Goal: Task Accomplishment & Management: Manage account settings

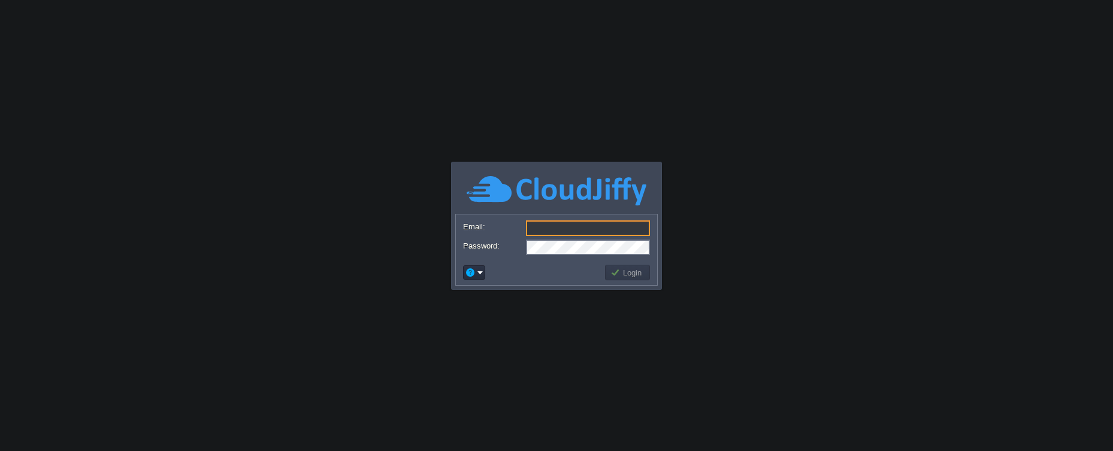
type input "[EMAIL_ADDRESS][DOMAIN_NAME]"
click at [534, 273] on td at bounding box center [532, 272] width 142 height 19
click at [613, 276] on button "Login" at bounding box center [628, 272] width 35 height 11
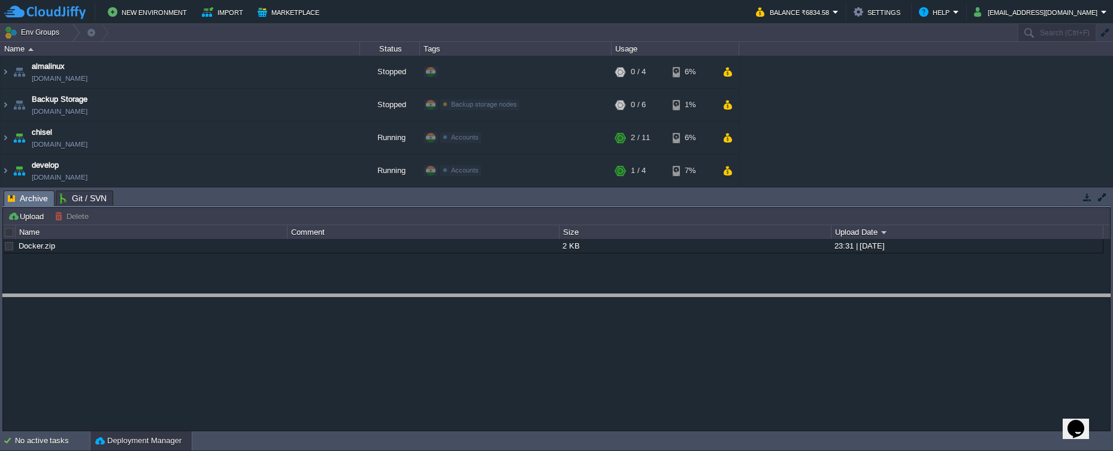
drag, startPoint x: 541, startPoint y: 195, endPoint x: 557, endPoint y: 298, distance: 104.8
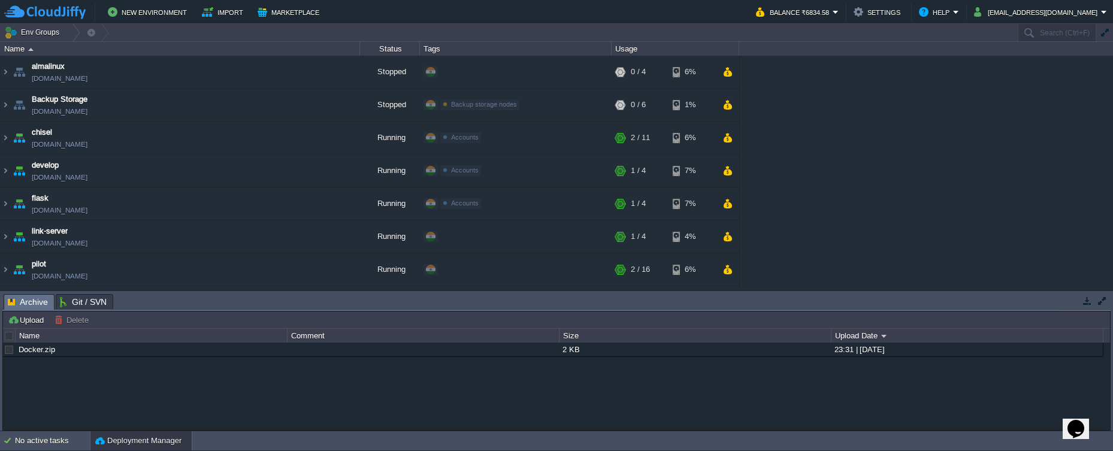
drag, startPoint x: 1113, startPoint y: 144, endPoint x: 1119, endPoint y: 182, distance: 38.3
click at [1113, 182] on html "New Environment Import Marketplace Bonus ₹0.00 Upgrade Account Balance ₹6834.58…" at bounding box center [556, 225] width 1113 height 451
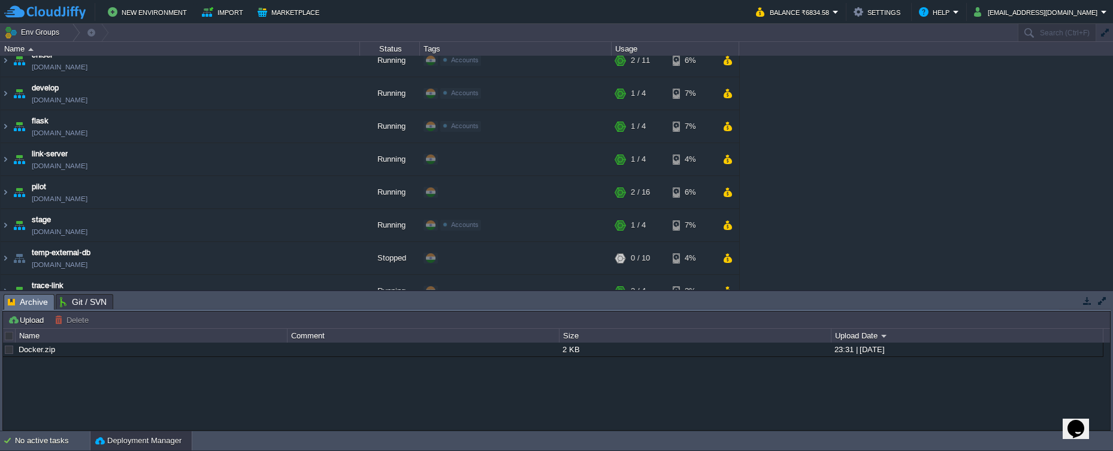
scroll to position [79, 0]
click at [8, 192] on img at bounding box center [6, 190] width 10 height 32
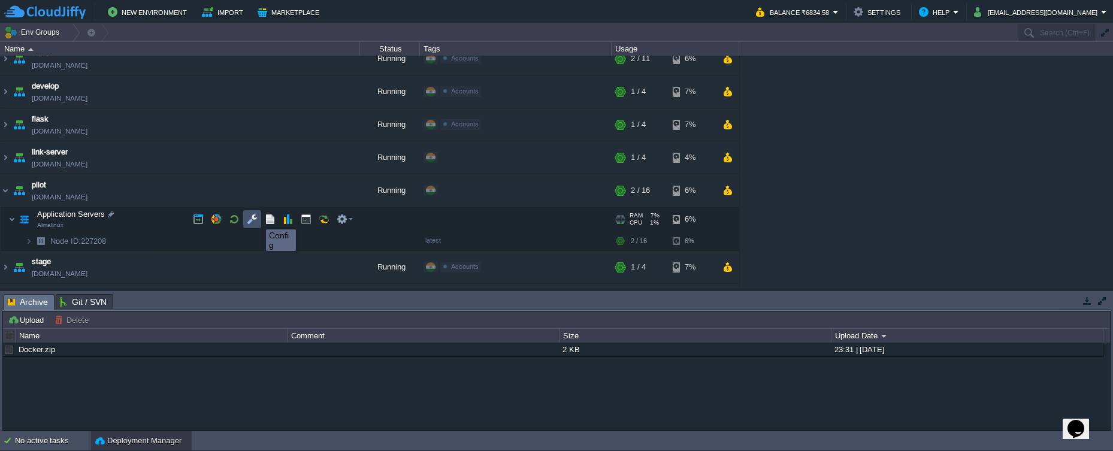
click at [256, 220] on button "button" at bounding box center [252, 219] width 11 height 11
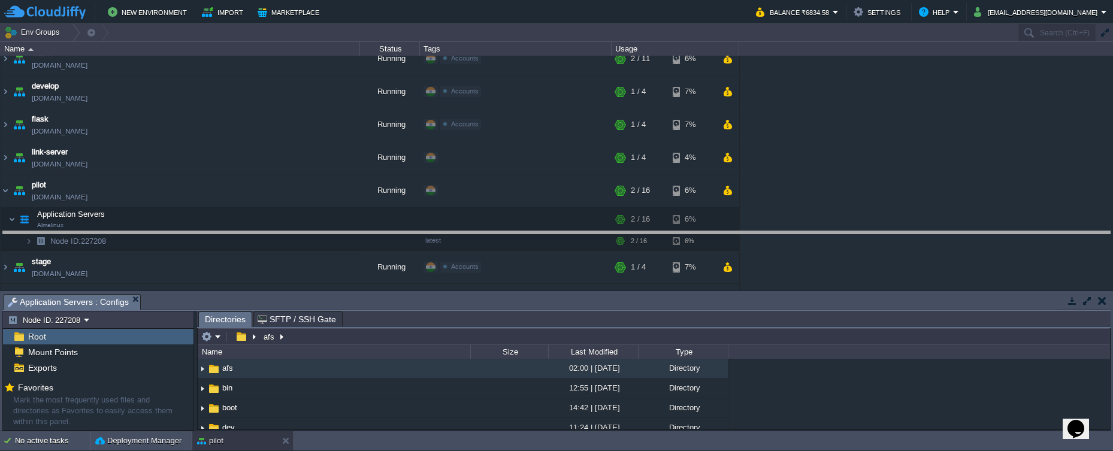
drag, startPoint x: 565, startPoint y: 304, endPoint x: 557, endPoint y: 241, distance: 63.5
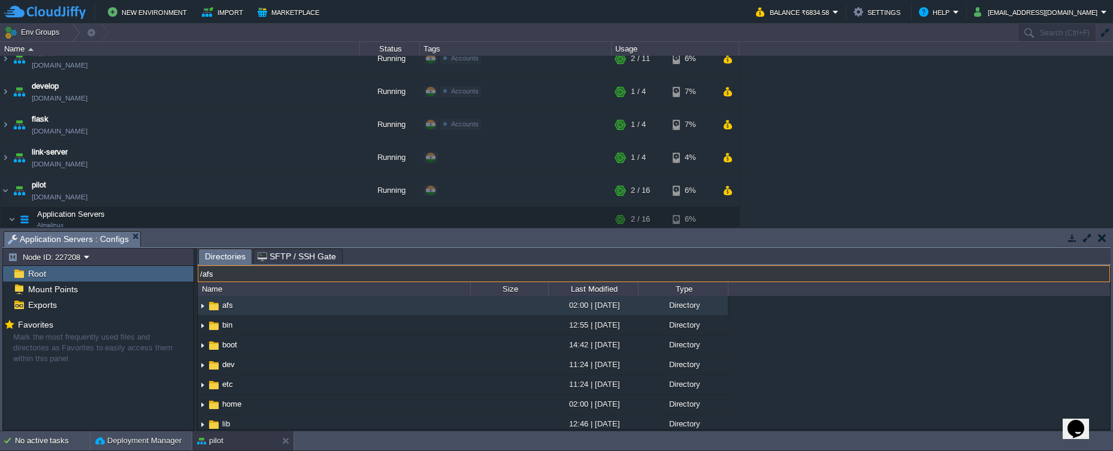
click at [309, 280] on input "/afs" at bounding box center [654, 273] width 912 height 17
type input "\users"
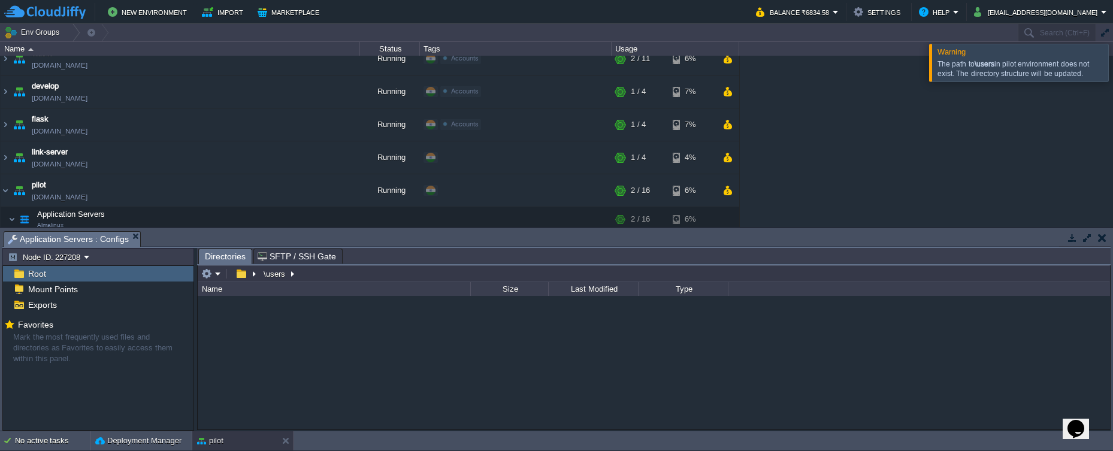
type input "/\users"
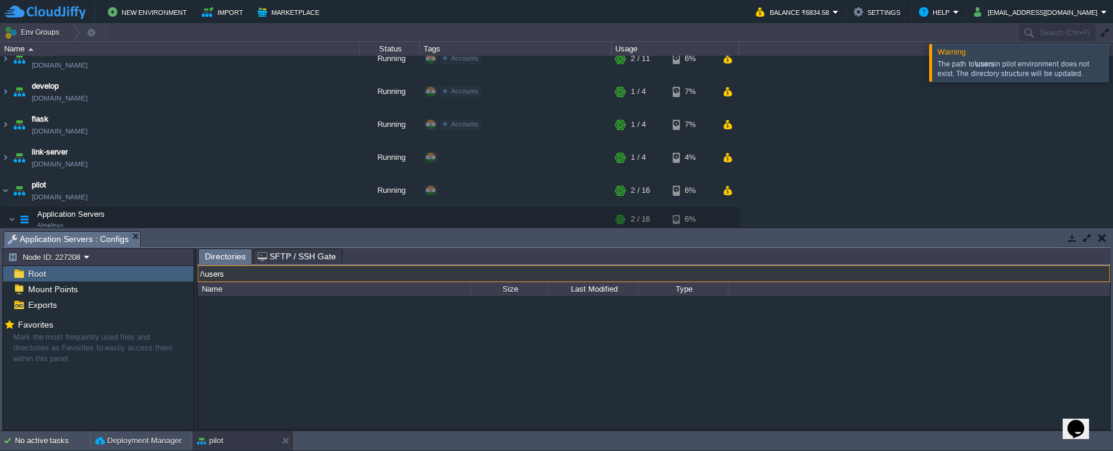
click at [309, 280] on input "/\users" at bounding box center [654, 273] width 912 height 17
click at [144, 305] on div "Exports" at bounding box center [98, 305] width 191 height 16
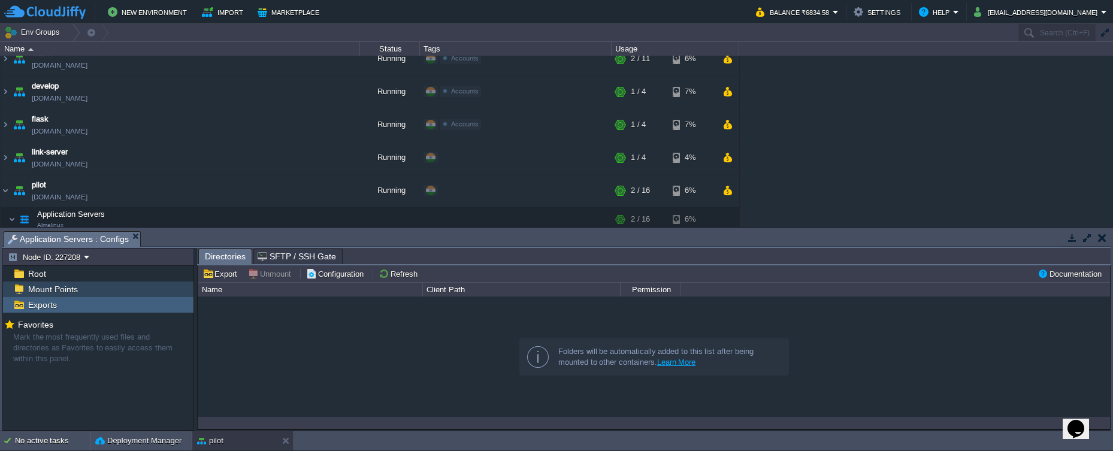
click at [146, 292] on div "Mount Points" at bounding box center [98, 290] width 191 height 16
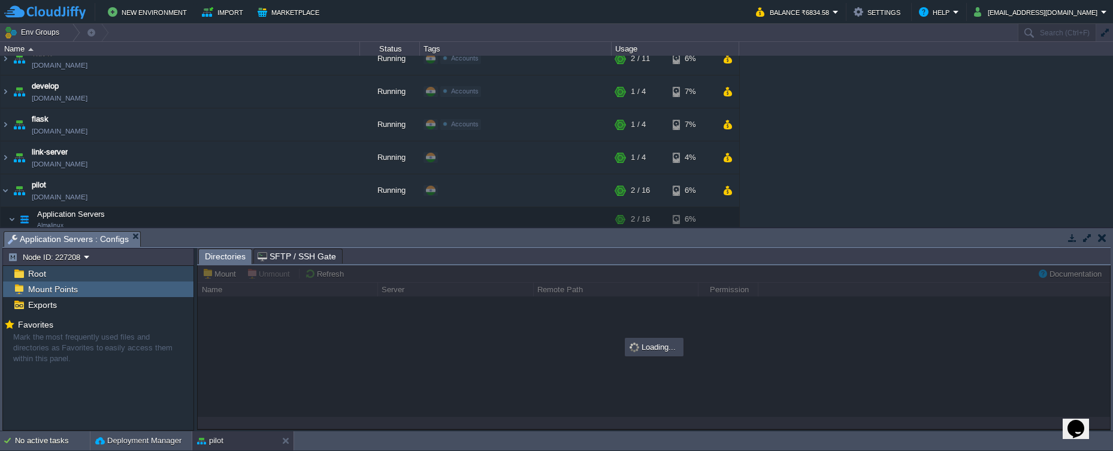
click at [144, 278] on div "Root" at bounding box center [98, 274] width 191 height 16
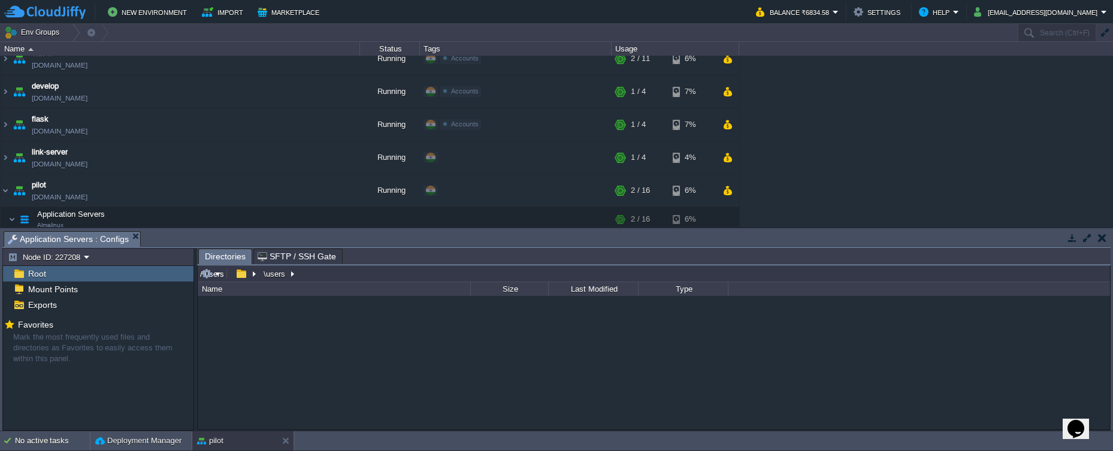
click at [309, 278] on input "/\users" at bounding box center [654, 273] width 912 height 17
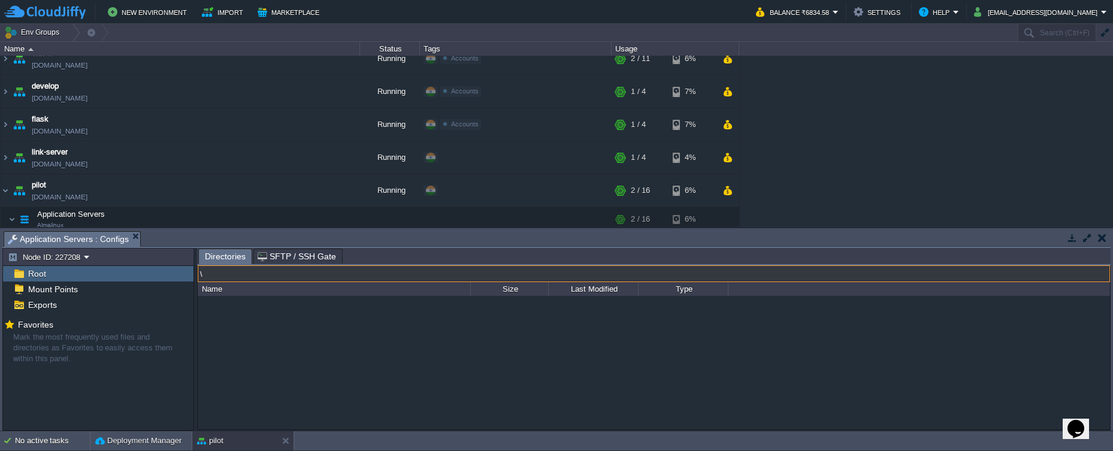
type input "\"
click at [313, 279] on input "/\" at bounding box center [654, 273] width 912 height 17
type input "/"
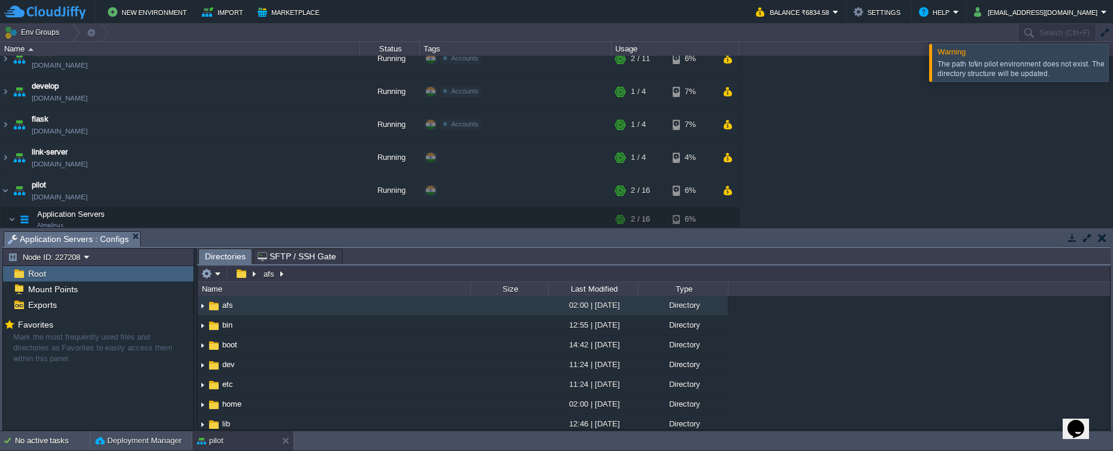
type input "/afs"
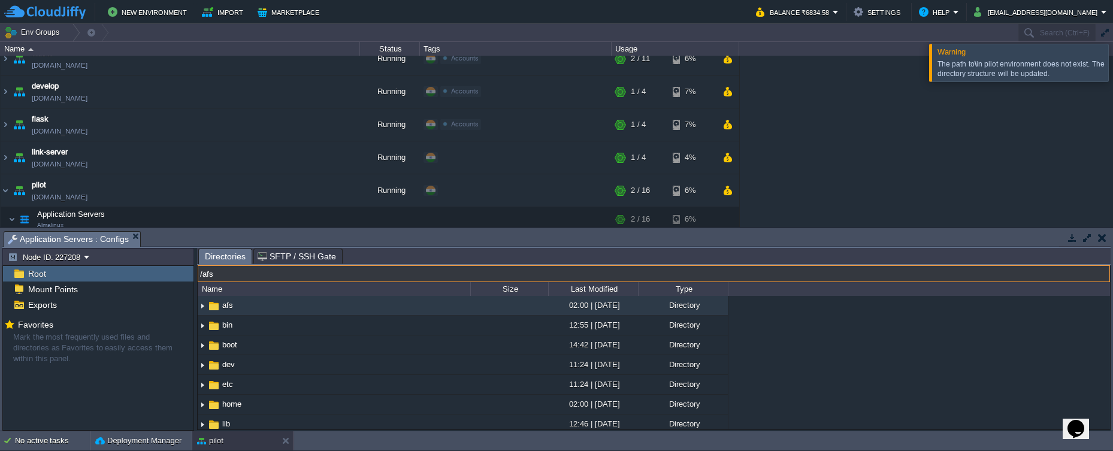
click at [321, 269] on input "/afs" at bounding box center [654, 273] width 912 height 17
type input "/usrs"
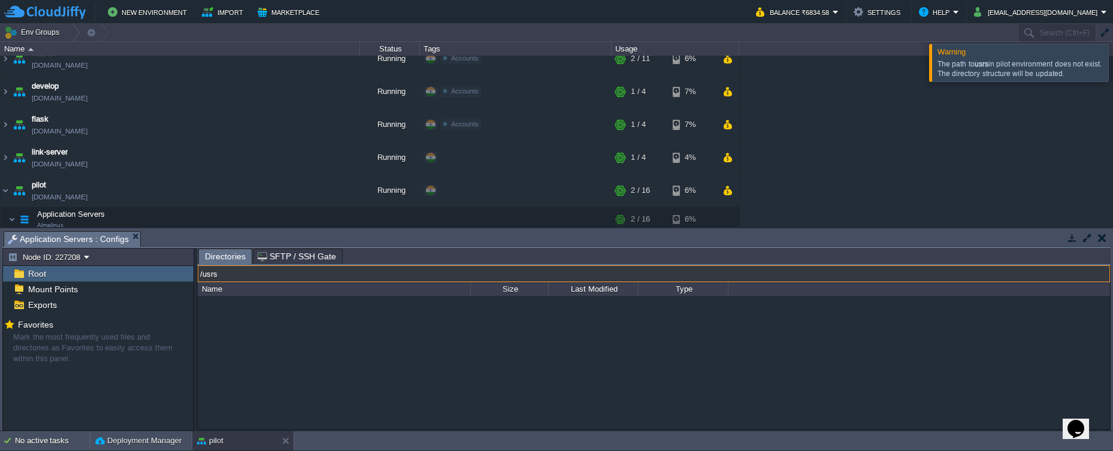
click at [328, 274] on input "/usrs" at bounding box center [654, 273] width 912 height 17
type input "/"
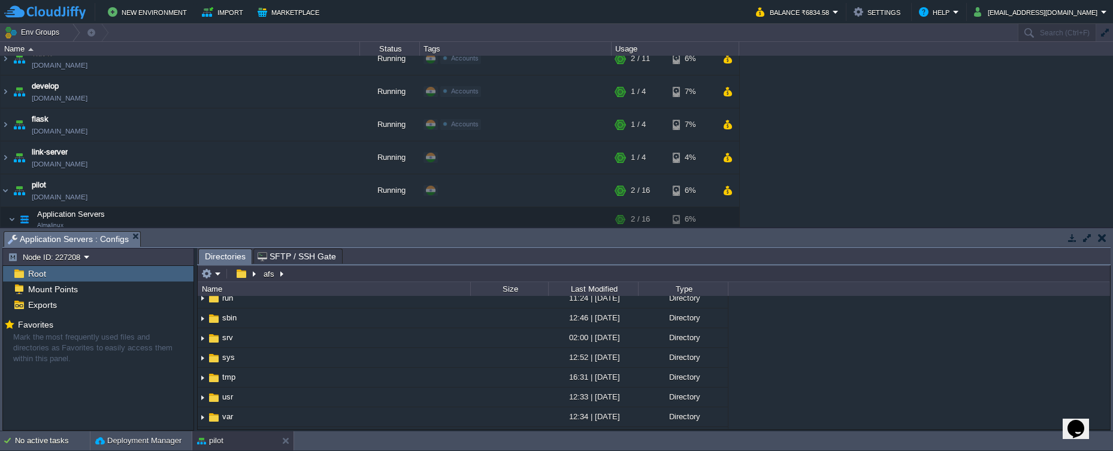
scroll to position [295, 0]
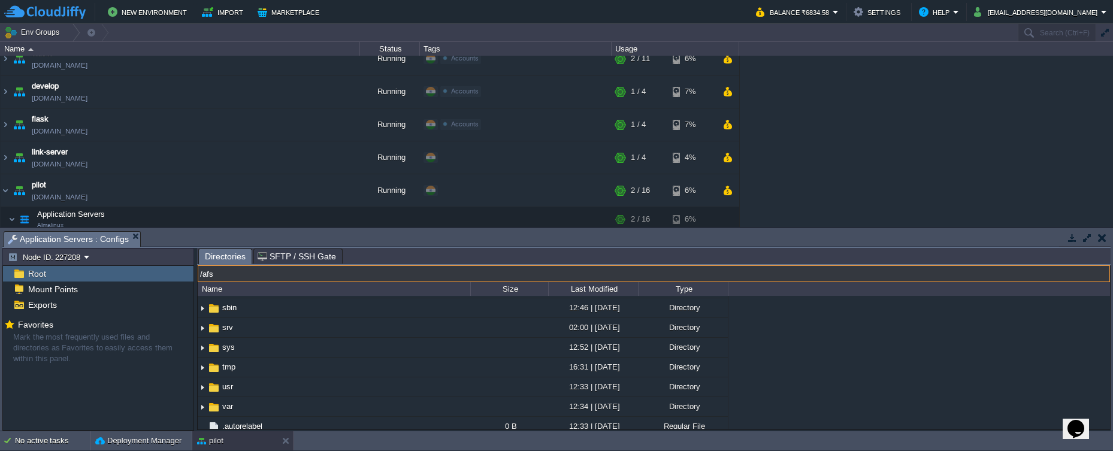
click at [361, 276] on input "/afs" at bounding box center [654, 273] width 912 height 17
type input "/usr"
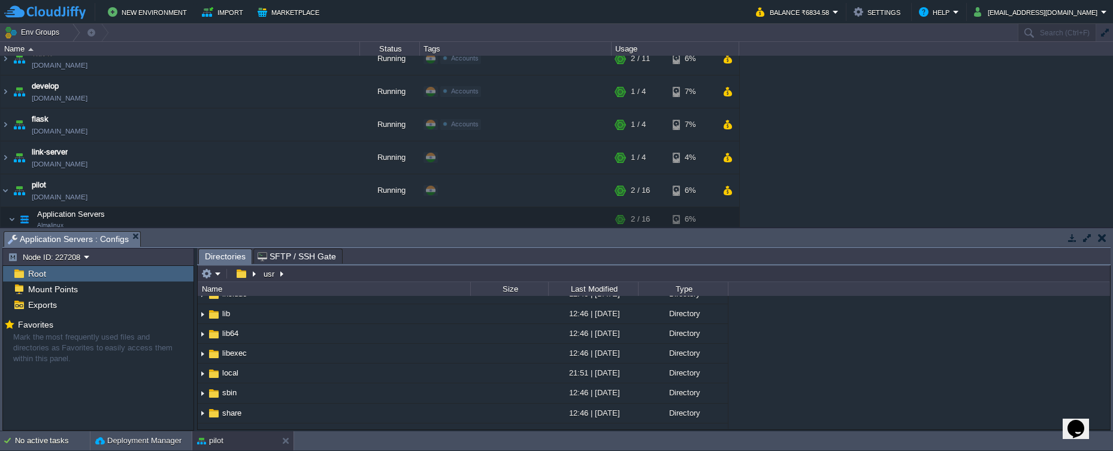
scroll to position [78, 0]
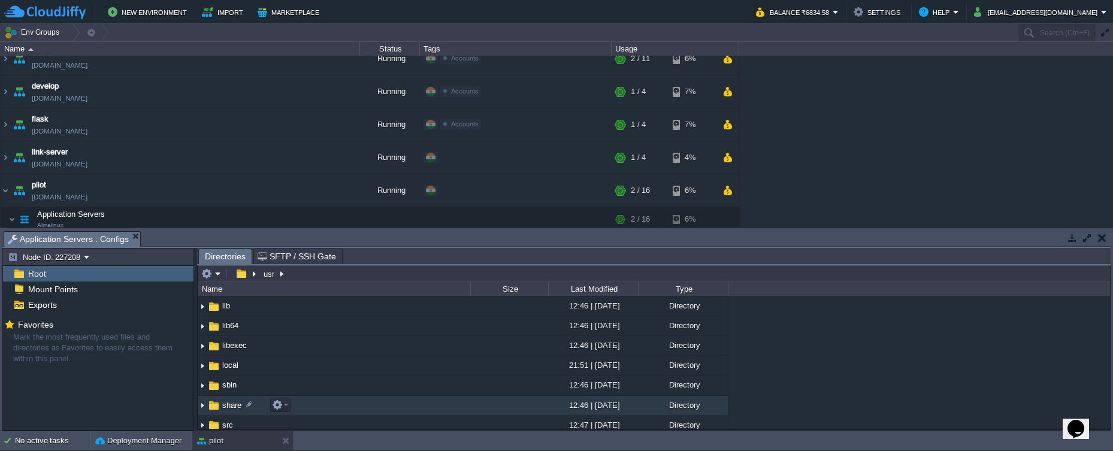
click at [228, 410] on span "share" at bounding box center [231, 405] width 23 height 10
click at [206, 406] on img at bounding box center [203, 406] width 10 height 19
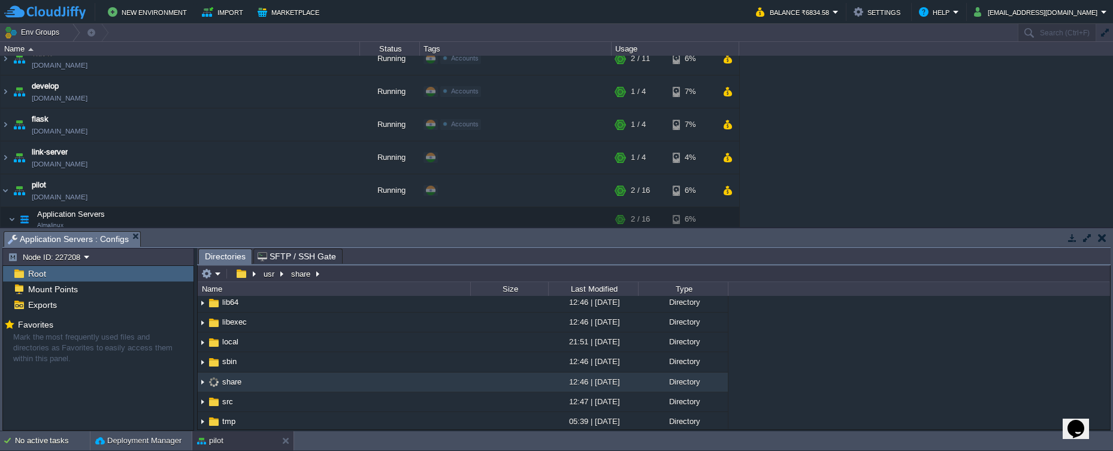
scroll to position [103, 0]
click at [377, 280] on input "/usr/share" at bounding box center [654, 273] width 912 height 17
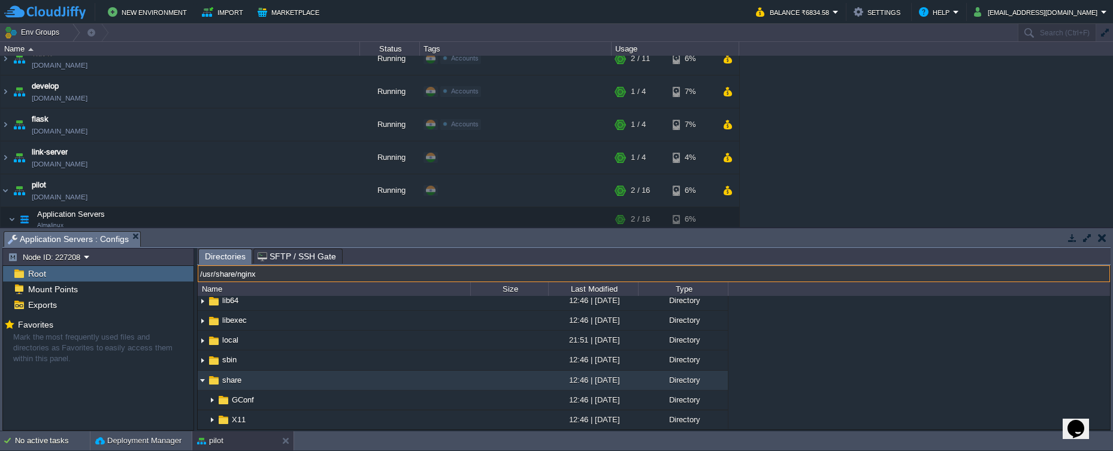
type input "/usr/share/nginx"
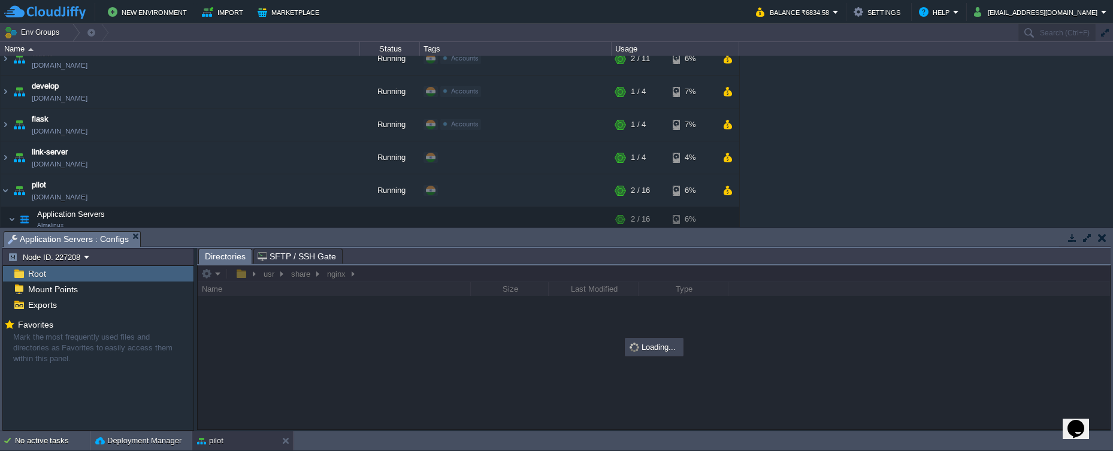
scroll to position [0, 0]
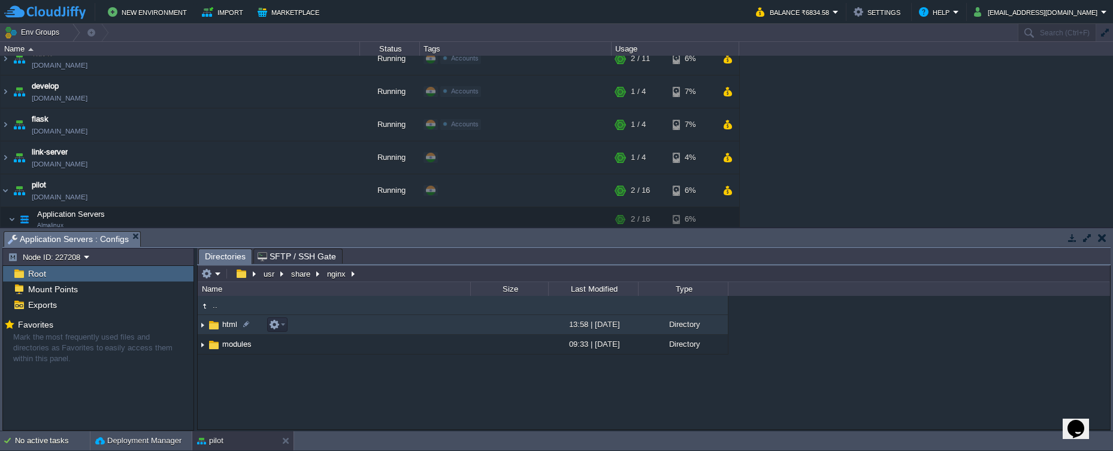
click at [204, 327] on img at bounding box center [203, 325] width 10 height 19
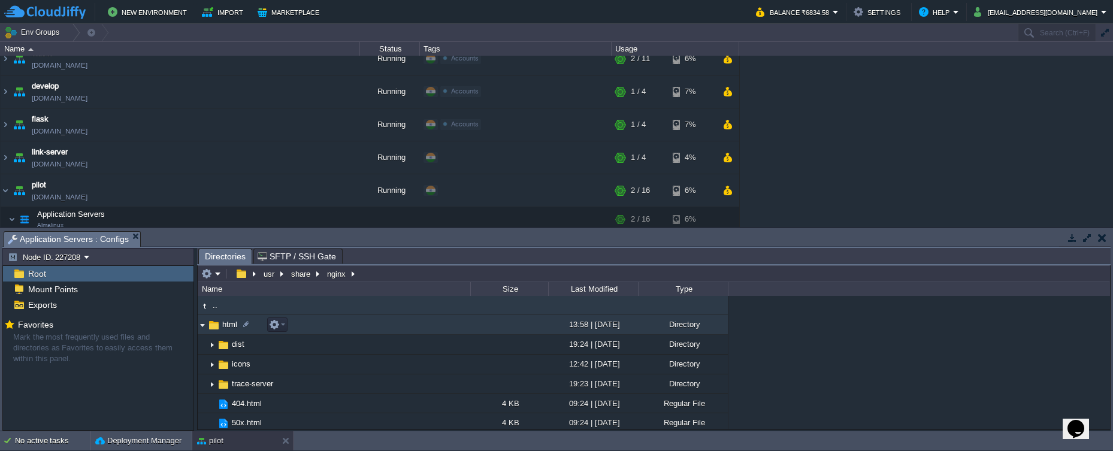
click at [235, 326] on span "html" at bounding box center [229, 324] width 19 height 10
type input "/usr/share/nginx/html"
click at [412, 277] on input "/usr/share/nginx/html" at bounding box center [654, 273] width 912 height 17
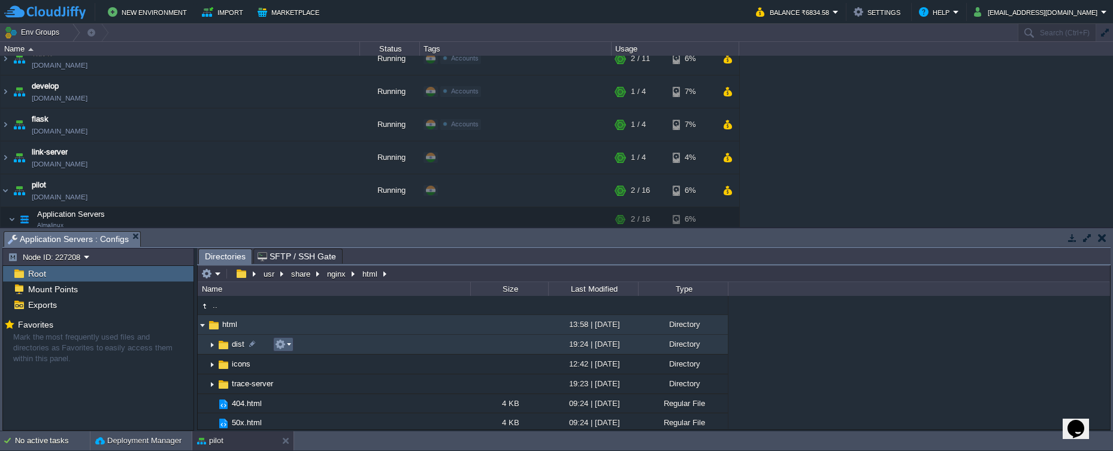
click at [290, 345] on em at bounding box center [283, 344] width 16 height 11
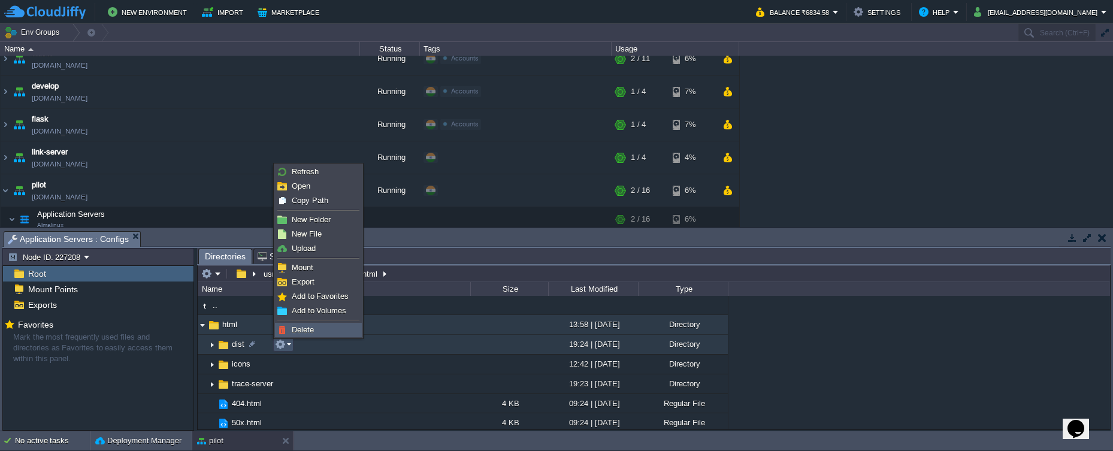
click at [301, 333] on span "Delete" at bounding box center [303, 329] width 22 height 9
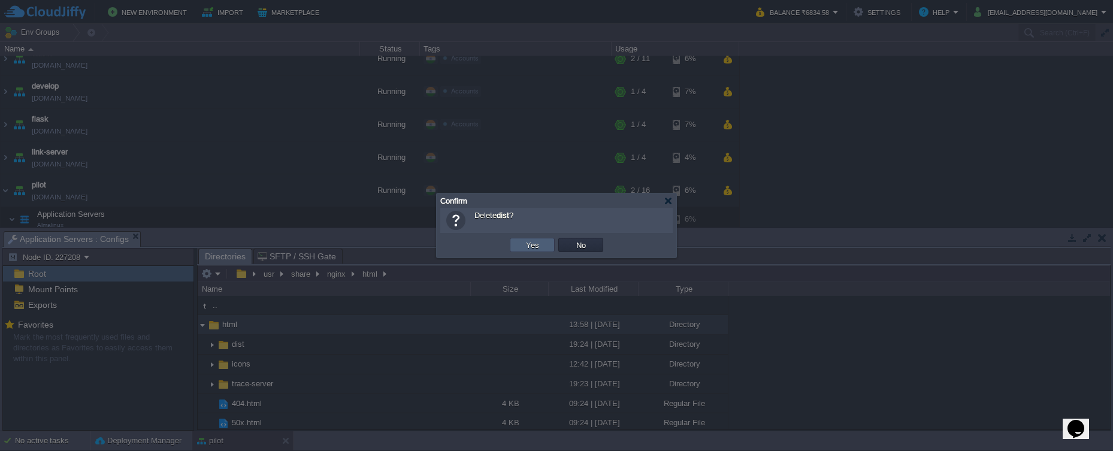
click at [535, 250] on button "Yes" at bounding box center [532, 245] width 20 height 11
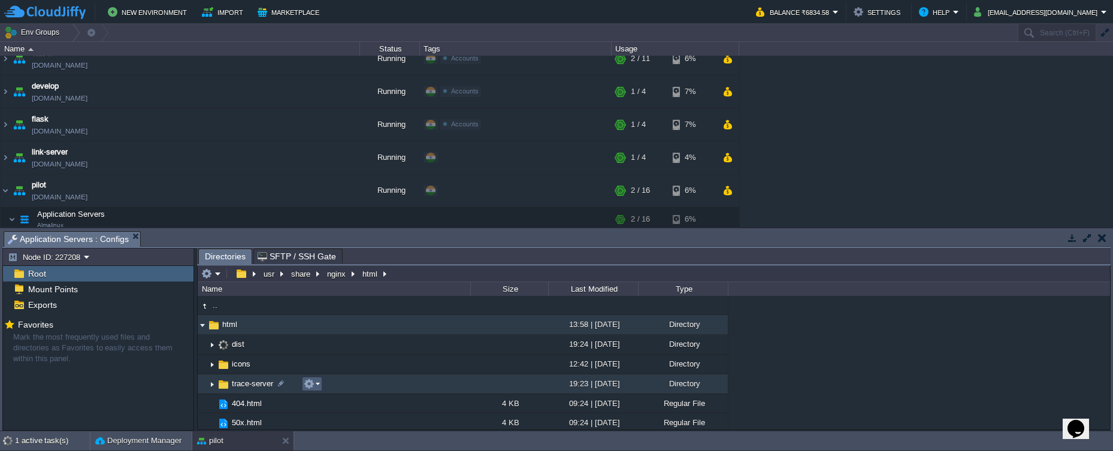
click at [318, 386] on em at bounding box center [312, 384] width 16 height 11
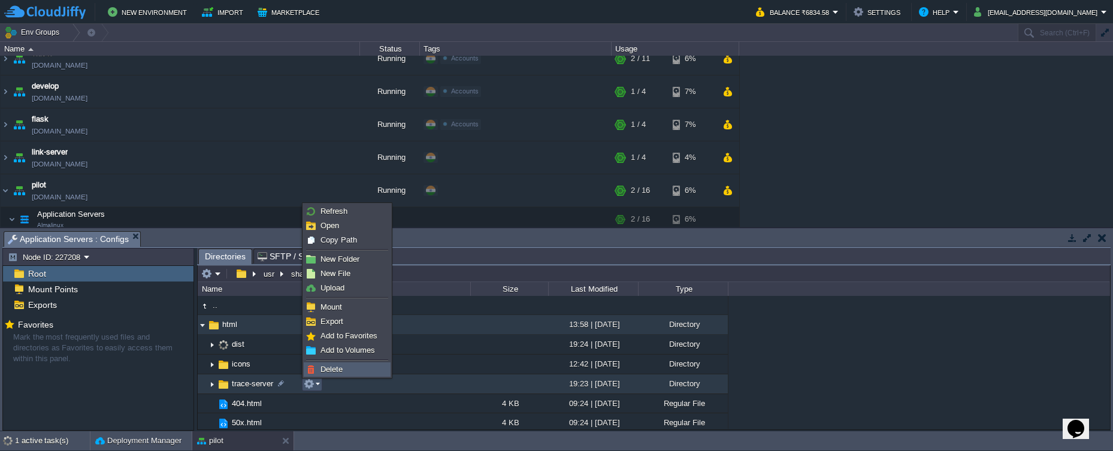
click at [329, 370] on span "Delete" at bounding box center [332, 369] width 22 height 9
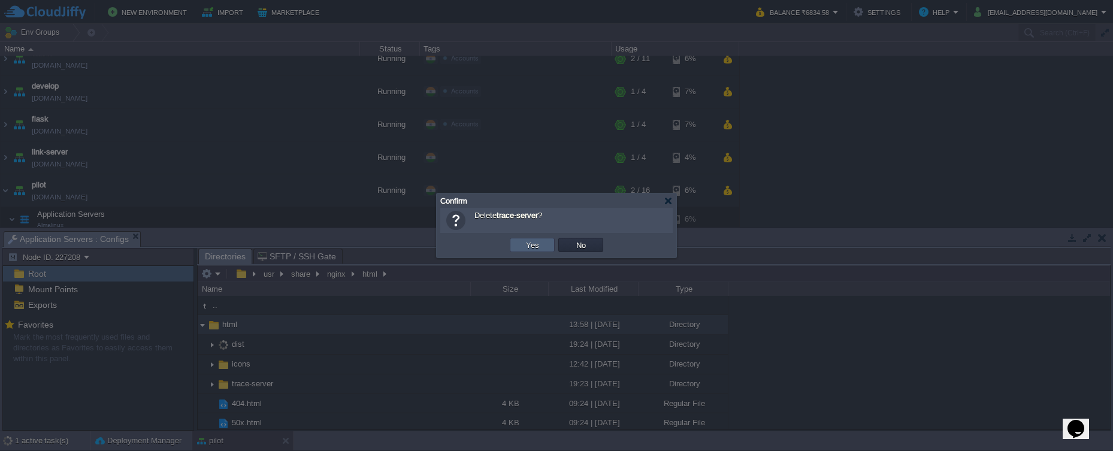
click at [513, 247] on td "Yes" at bounding box center [532, 245] width 45 height 14
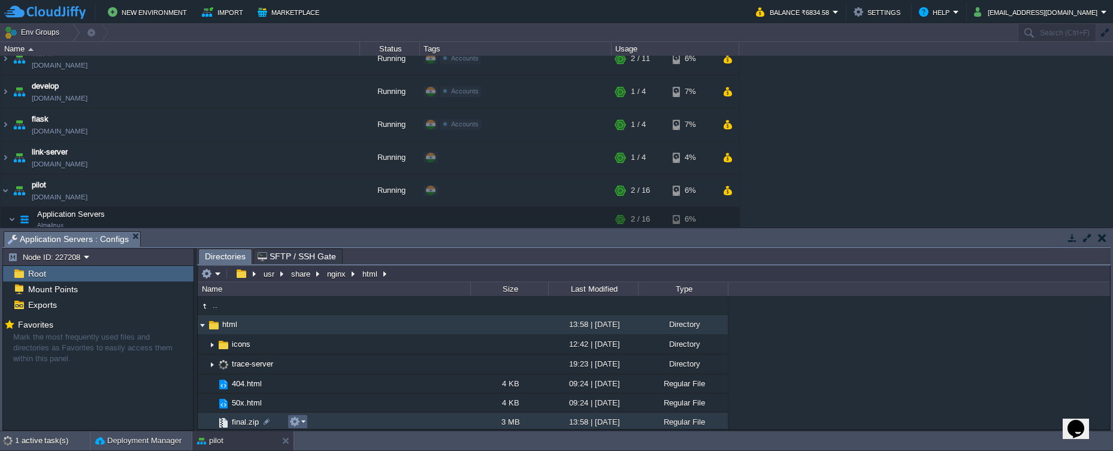
click at [303, 426] on em at bounding box center [297, 421] width 16 height 11
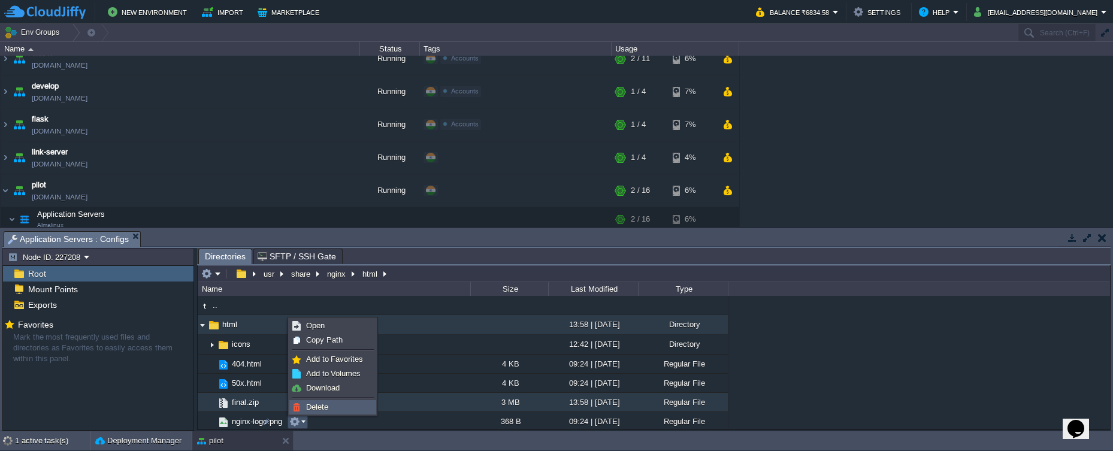
click at [320, 410] on span "Delete" at bounding box center [317, 407] width 22 height 9
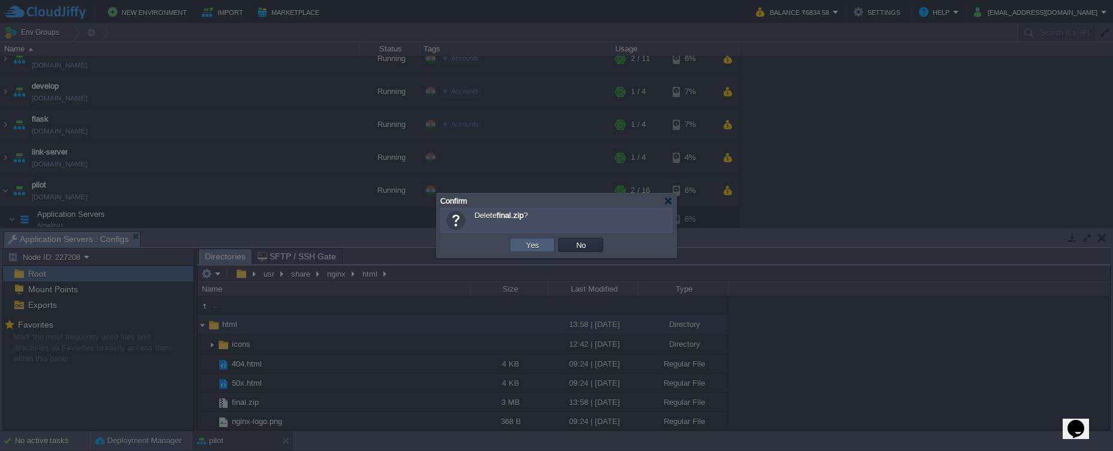
click at [533, 249] on button "Yes" at bounding box center [532, 245] width 20 height 11
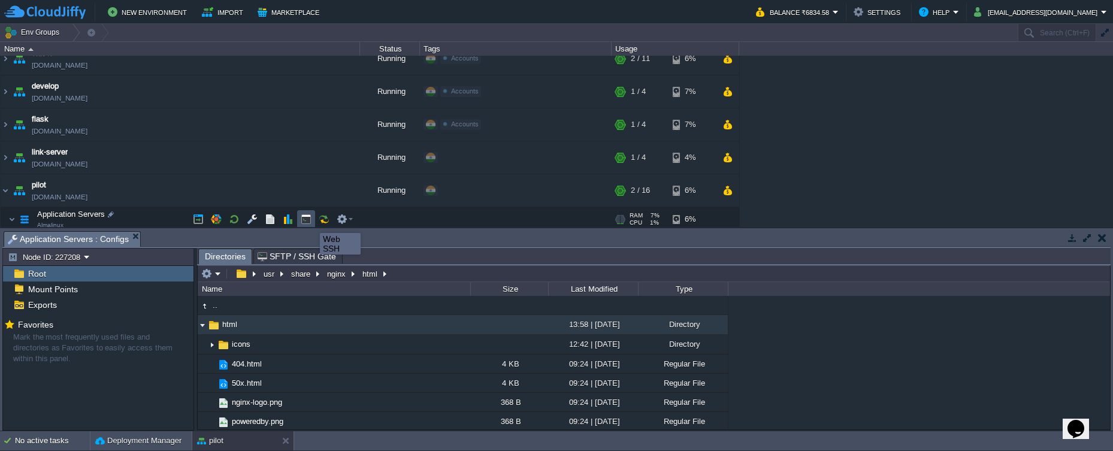
click at [309, 220] on button "button" at bounding box center [306, 219] width 11 height 11
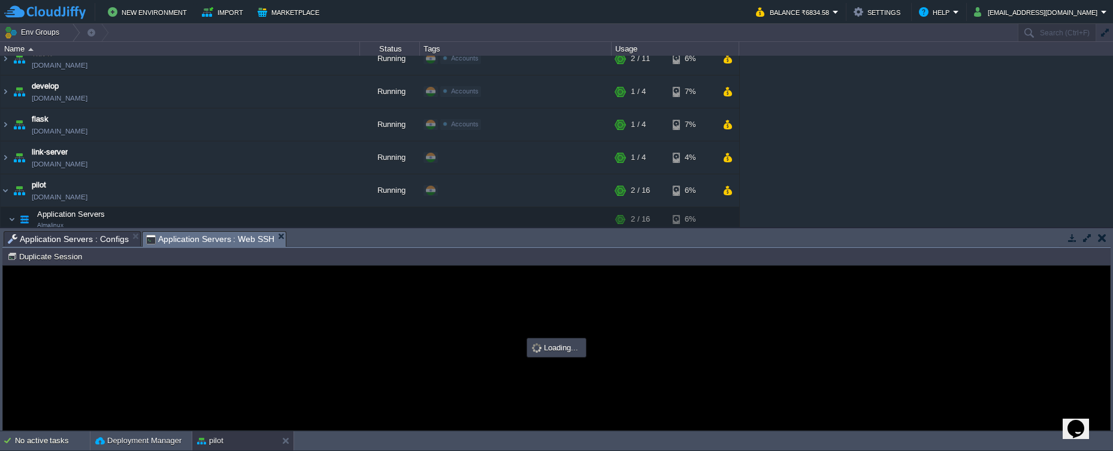
type input "#000000"
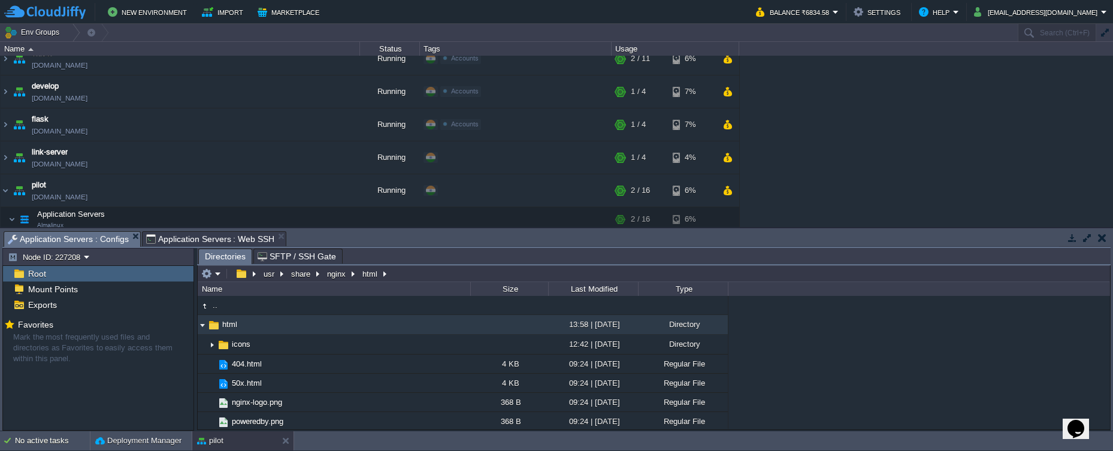
click at [112, 240] on span "Application Servers : Configs" at bounding box center [68, 239] width 121 height 15
click at [285, 326] on em at bounding box center [277, 324] width 16 height 11
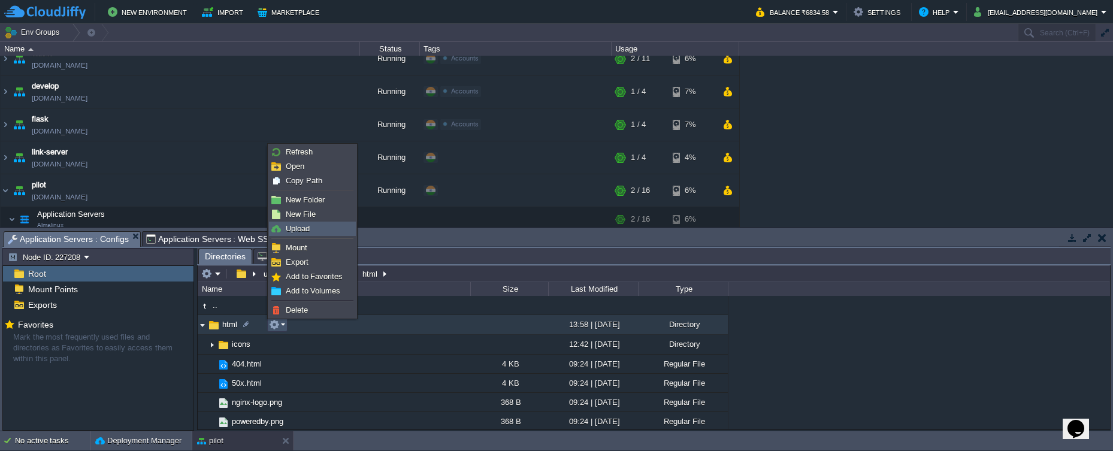
click at [309, 232] on span "Upload" at bounding box center [298, 228] width 24 height 9
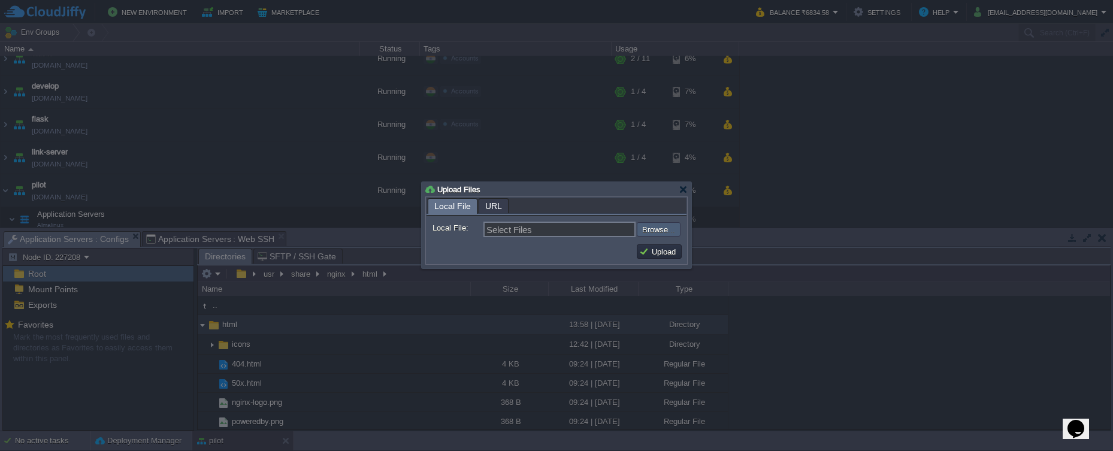
click at [678, 229] on input "file" at bounding box center [605, 229] width 152 height 14
type input "C:\fakepath\final.zip"
type input "final.zip"
click at [643, 252] on button "Upload" at bounding box center [659, 251] width 40 height 11
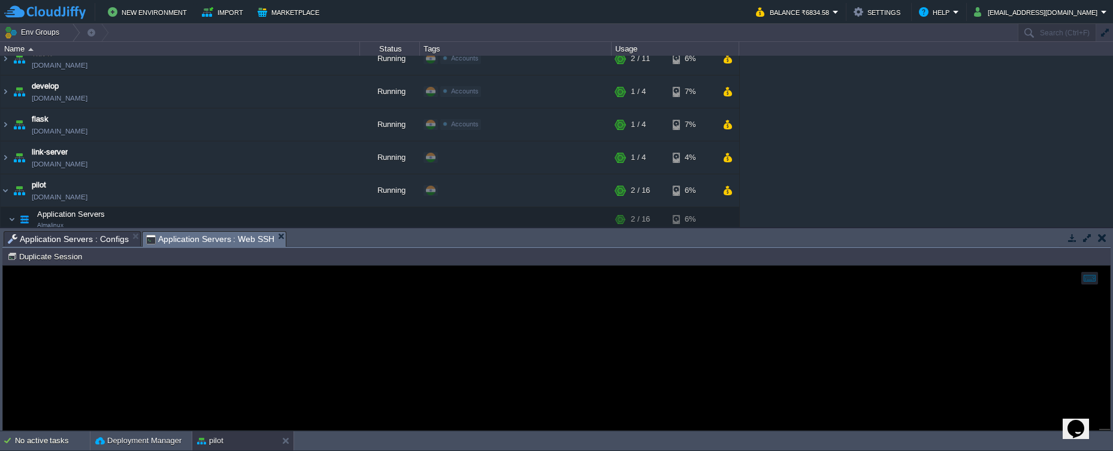
click at [232, 241] on span "Application Servers : Web SSH" at bounding box center [210, 239] width 129 height 15
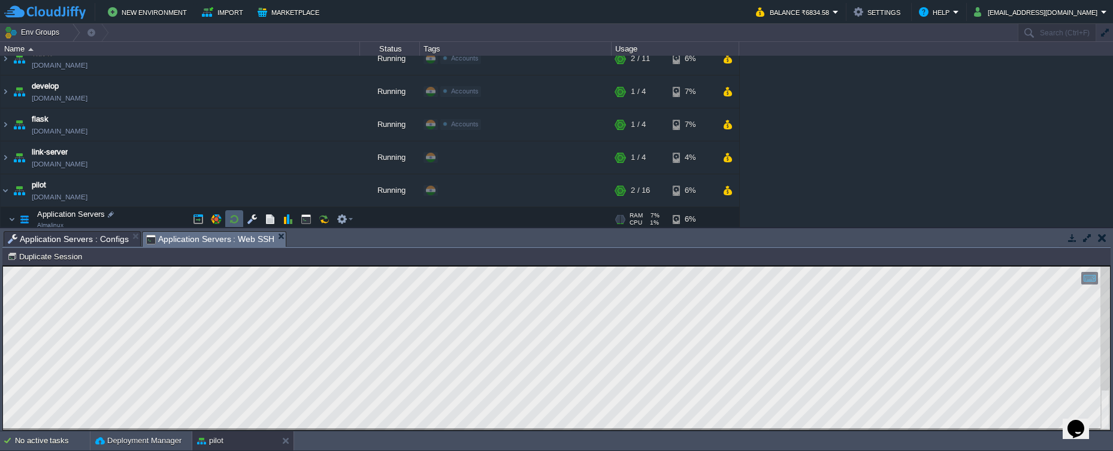
click at [232, 219] on button "button" at bounding box center [234, 219] width 11 height 11
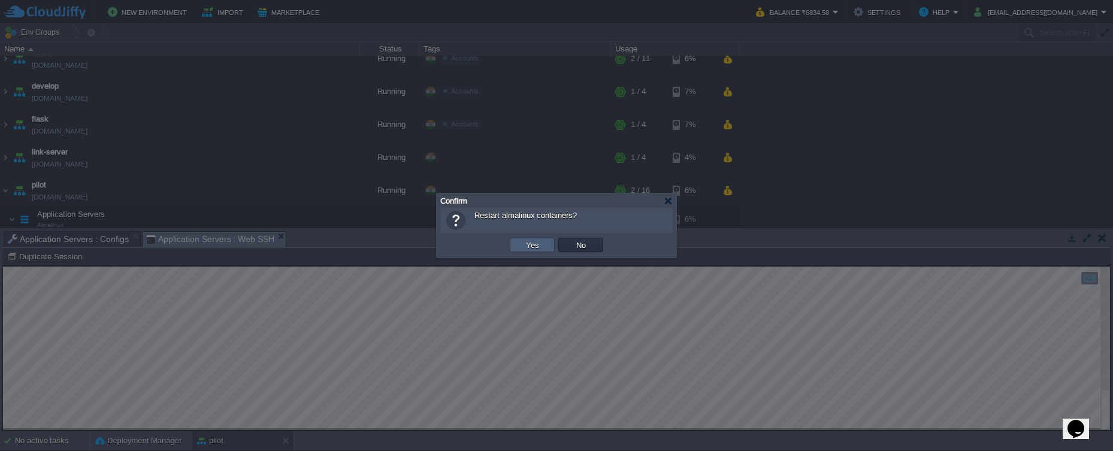
click at [516, 244] on td "Yes" at bounding box center [532, 245] width 45 height 14
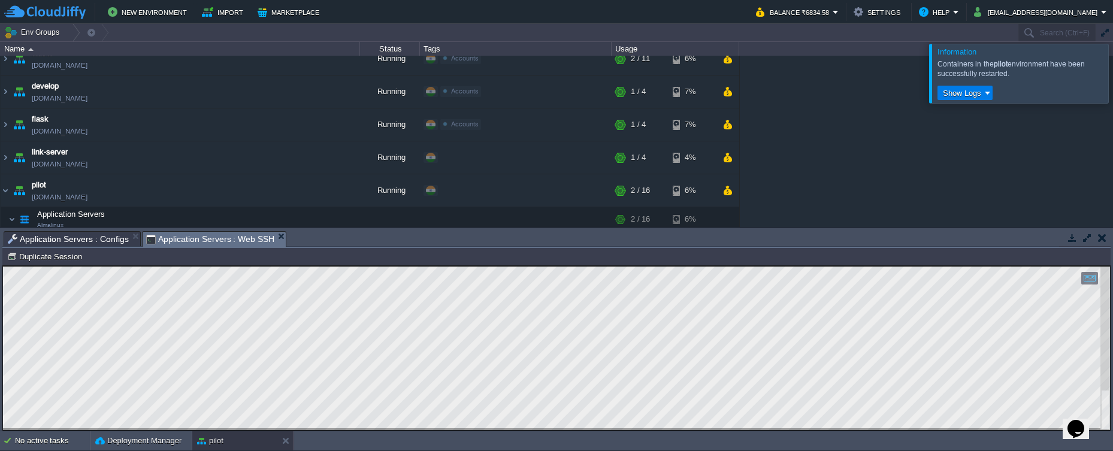
click at [1113, 74] on div at bounding box center [1128, 73] width 0 height 59
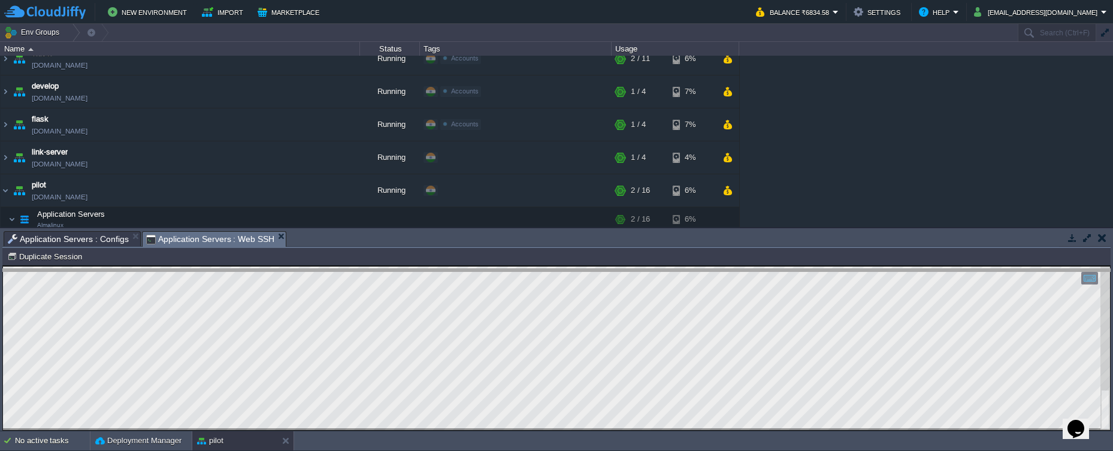
drag, startPoint x: 504, startPoint y: 237, endPoint x: 509, endPoint y: 276, distance: 38.7
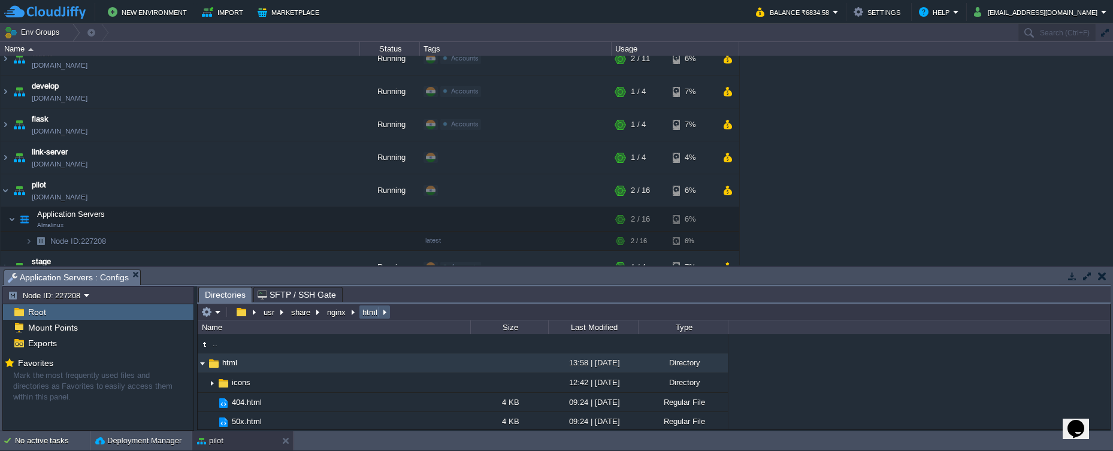
click at [367, 315] on button "html" at bounding box center [371, 312] width 20 height 11
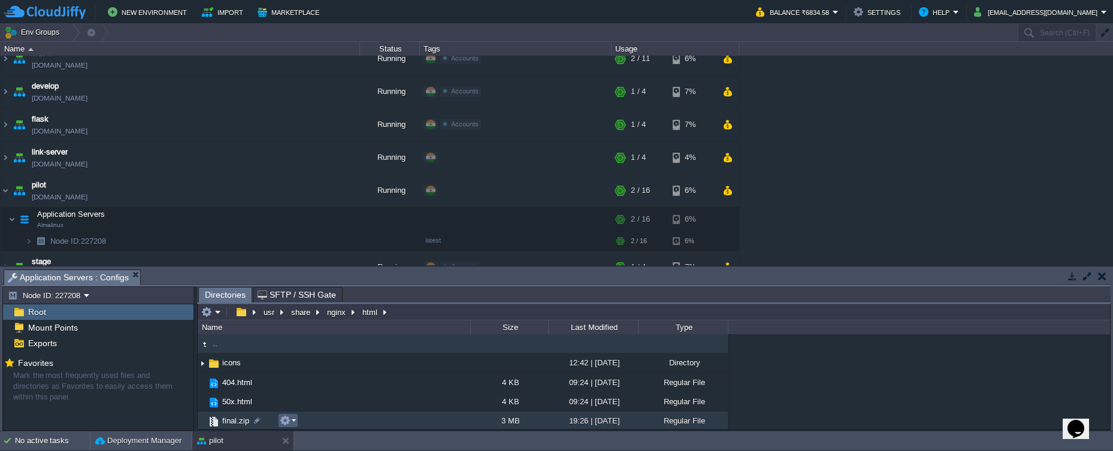
click at [295, 421] on em at bounding box center [288, 420] width 16 height 11
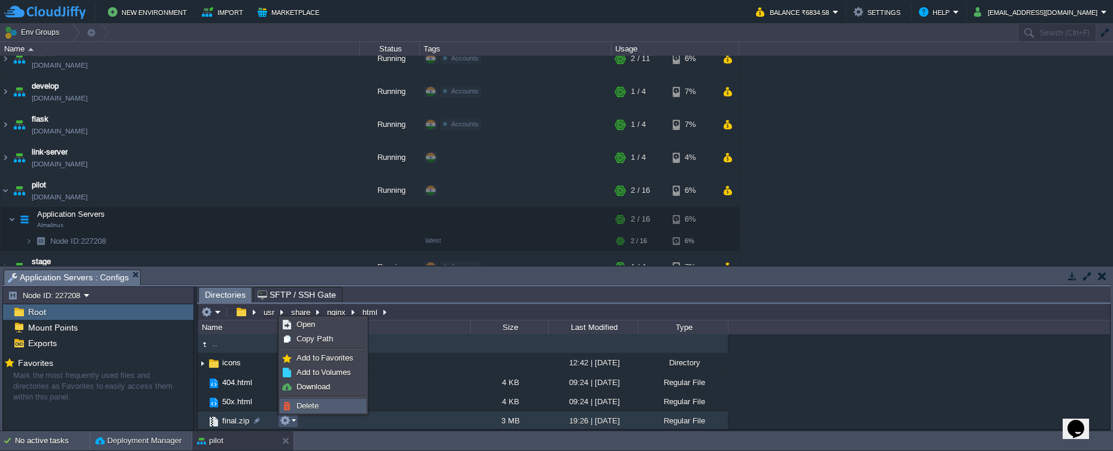
click at [307, 407] on span "Delete" at bounding box center [308, 405] width 22 height 9
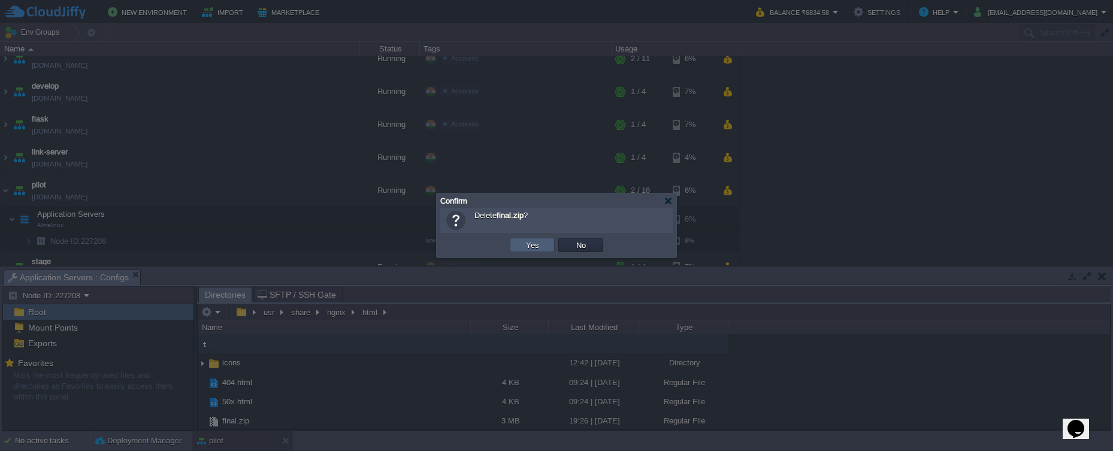
click at [518, 250] on td "Yes" at bounding box center [532, 245] width 45 height 14
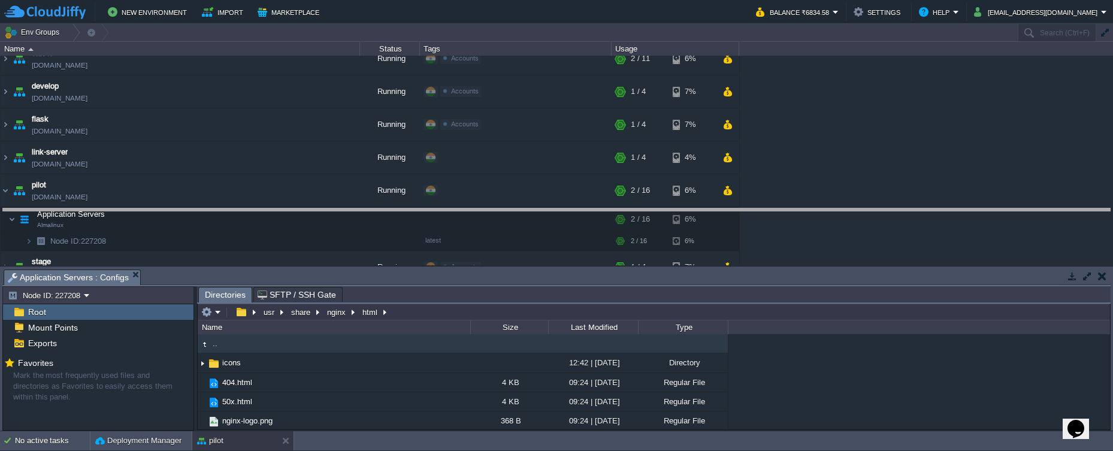
drag, startPoint x: 453, startPoint y: 269, endPoint x: 445, endPoint y: 208, distance: 61.6
click at [445, 208] on body "New Environment Import Marketplace Bonus ₹0.00 Upgrade Account Balance ₹6834.58…" at bounding box center [556, 225] width 1113 height 451
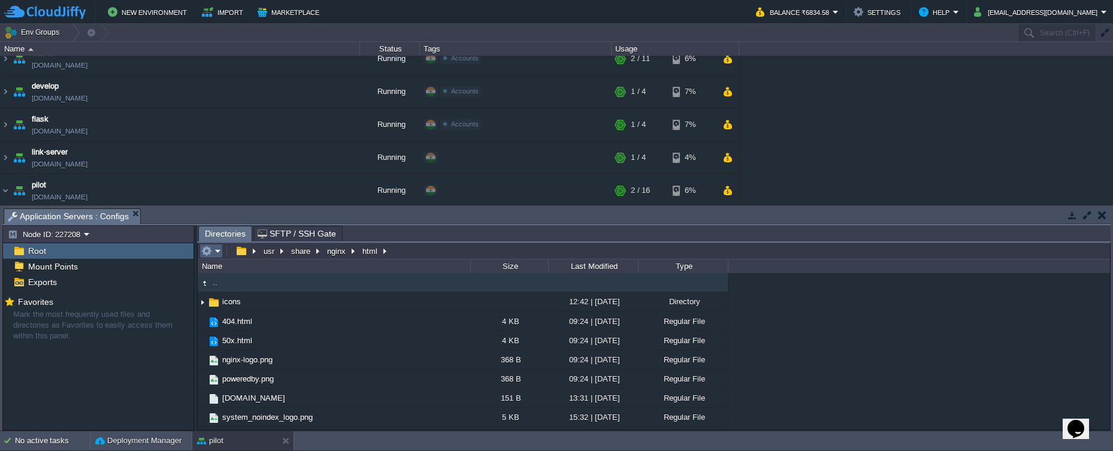
click at [220, 256] on em at bounding box center [211, 251] width 20 height 11
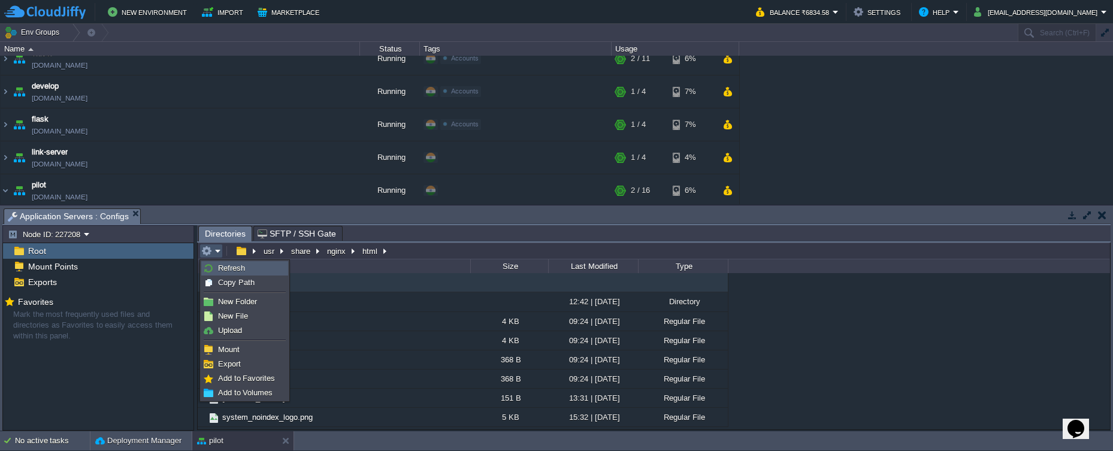
click at [224, 269] on span "Refresh" at bounding box center [231, 268] width 27 height 9
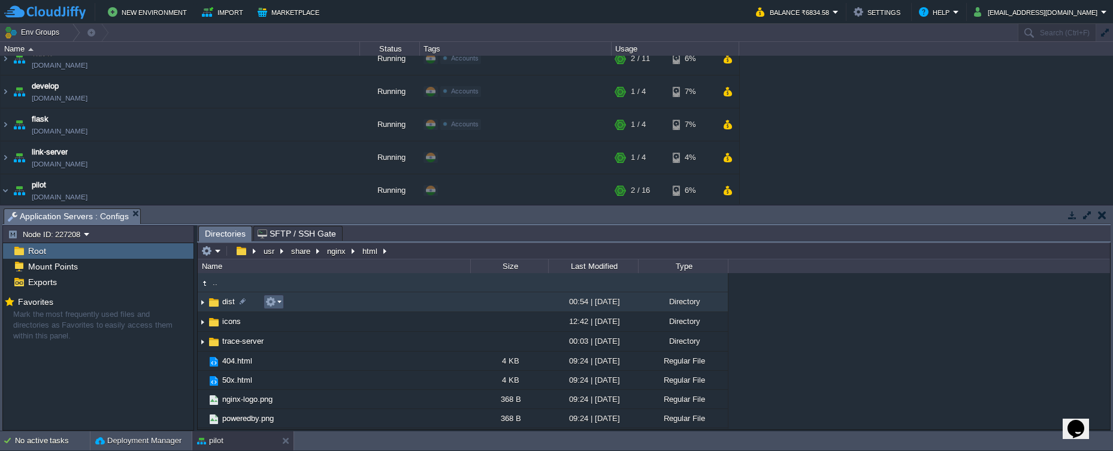
click at [280, 301] on em at bounding box center [273, 302] width 16 height 11
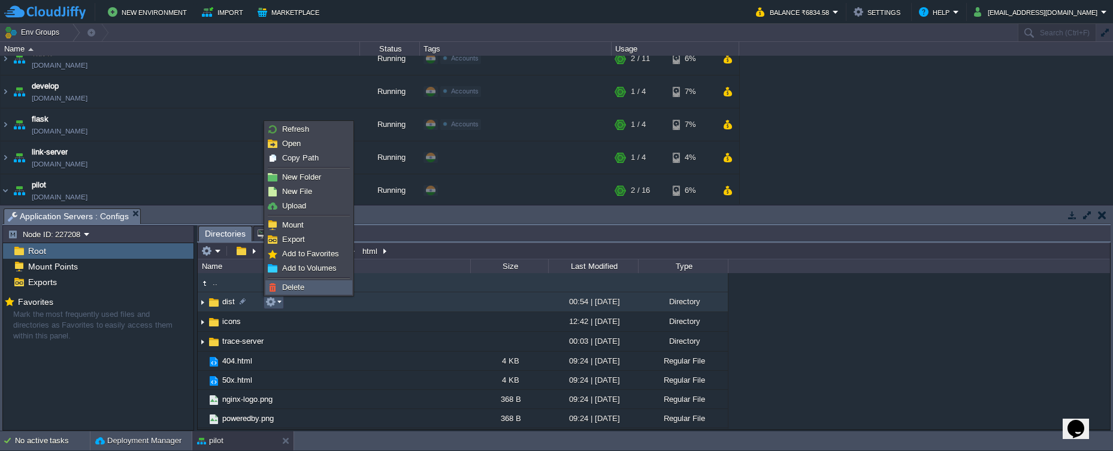
click at [299, 285] on span "Delete" at bounding box center [293, 287] width 22 height 9
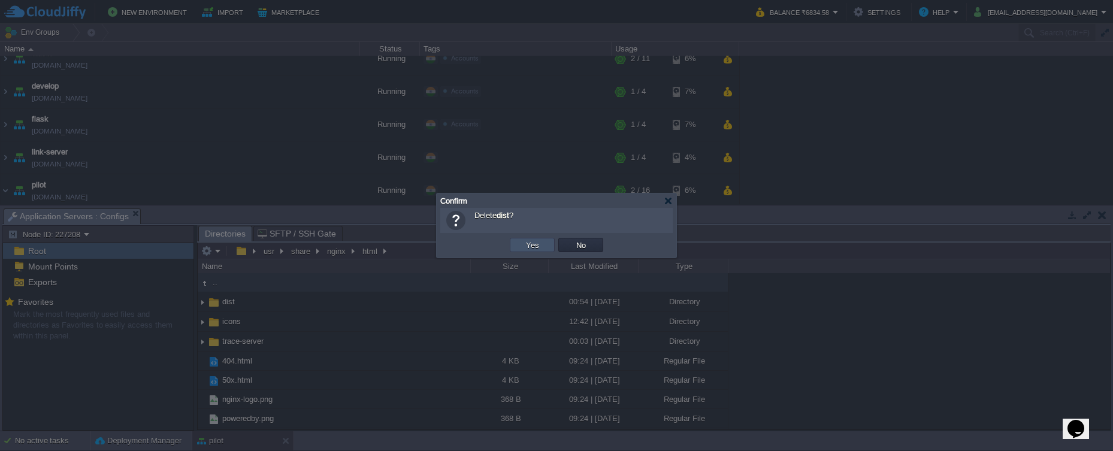
click at [522, 247] on button "Yes" at bounding box center [532, 245] width 20 height 11
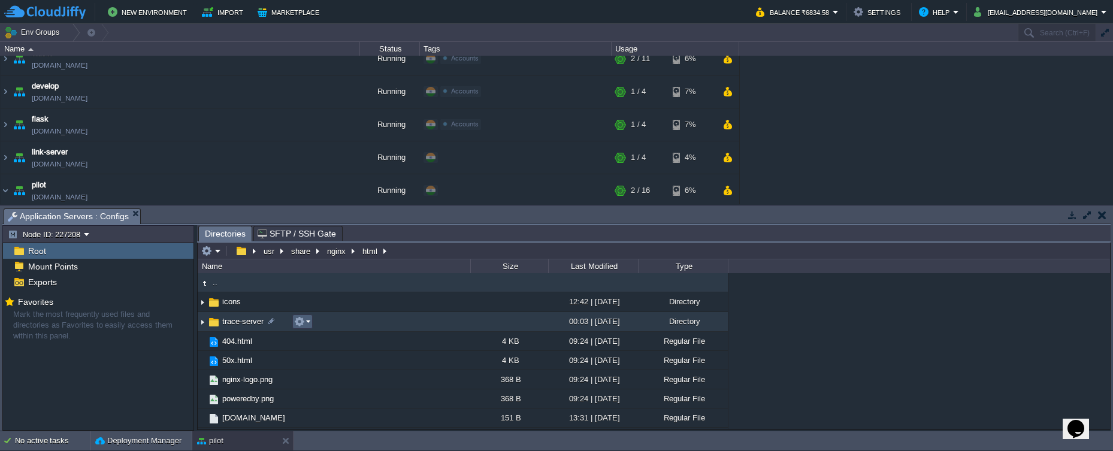
click at [309, 325] on em at bounding box center [302, 321] width 16 height 11
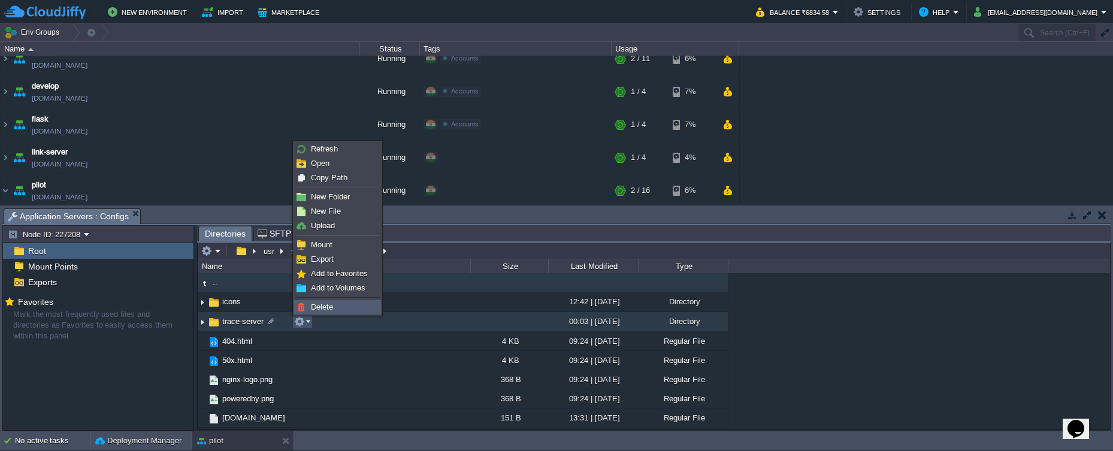
click at [325, 310] on span "Delete" at bounding box center [322, 307] width 22 height 9
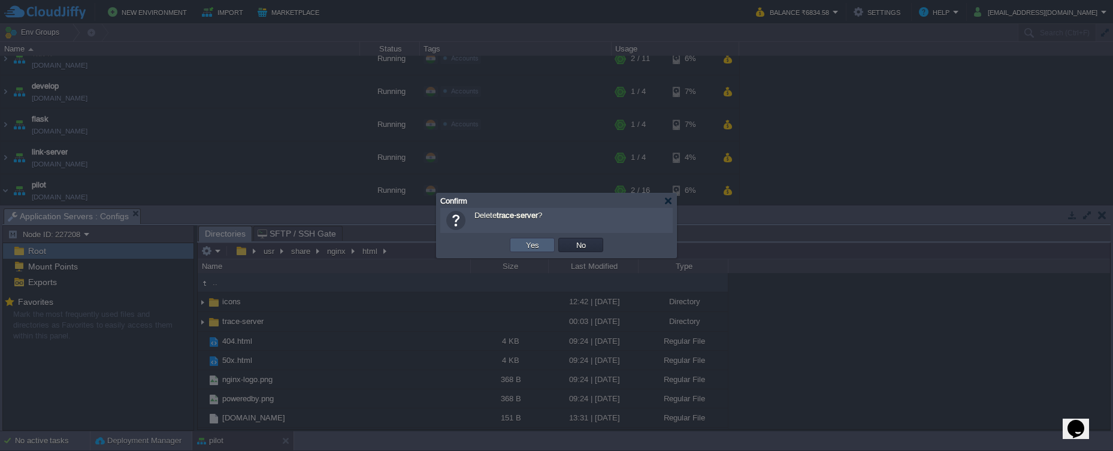
click at [524, 250] on button "Yes" at bounding box center [532, 245] width 20 height 11
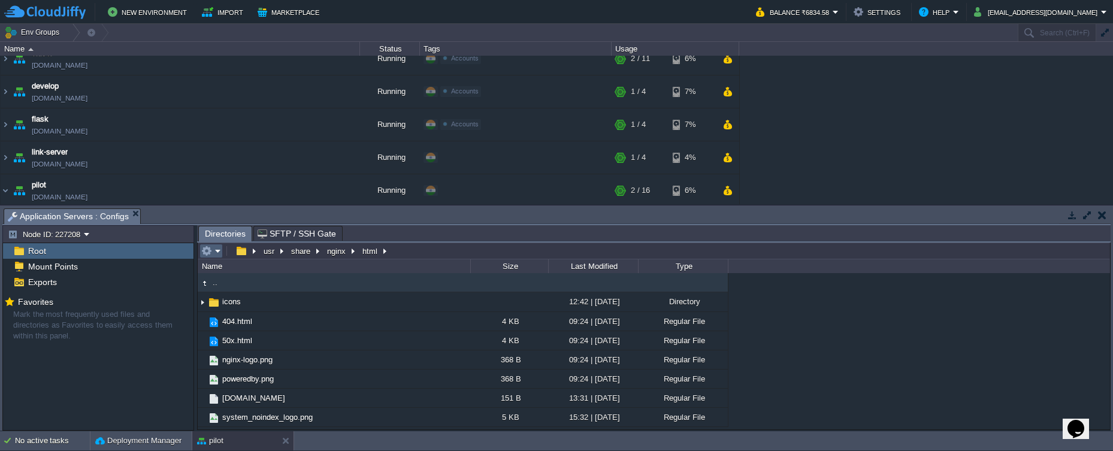
click at [216, 255] on em at bounding box center [211, 251] width 20 height 11
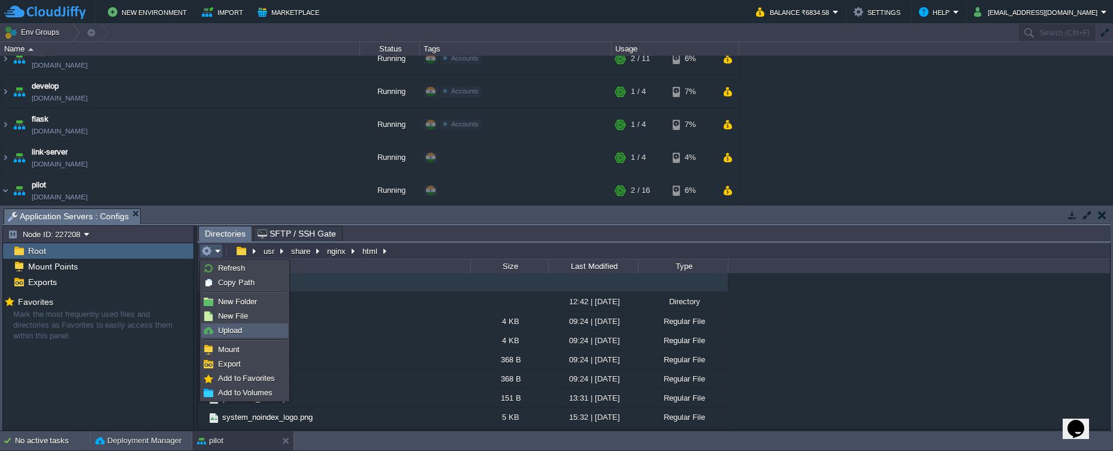
click at [240, 325] on link "Upload" at bounding box center [245, 330] width 86 height 13
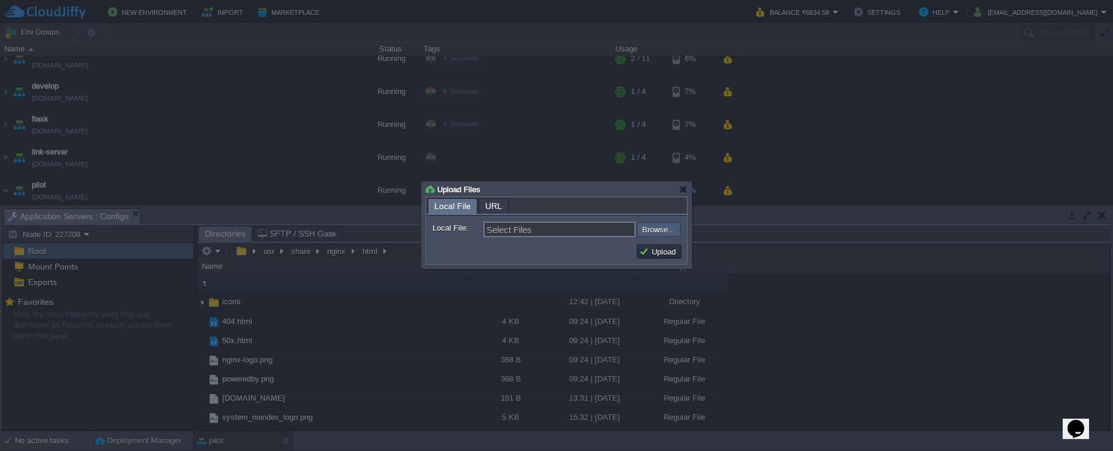
click at [646, 237] on input "file" at bounding box center [605, 229] width 152 height 14
type input "C:\fakepath\final.zip"
type input "final.zip"
click at [652, 256] on button "Upload" at bounding box center [659, 251] width 40 height 11
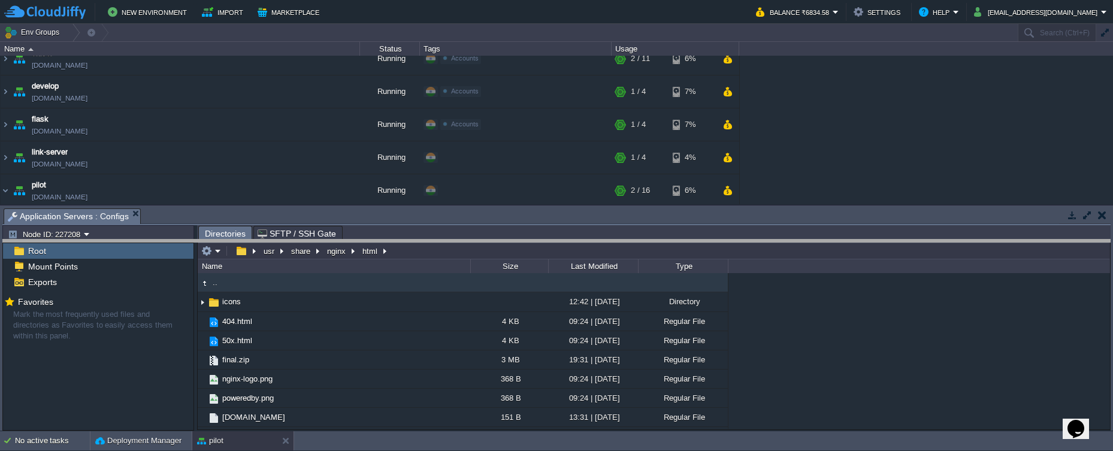
drag, startPoint x: 451, startPoint y: 214, endPoint x: 454, endPoint y: 220, distance: 6.5
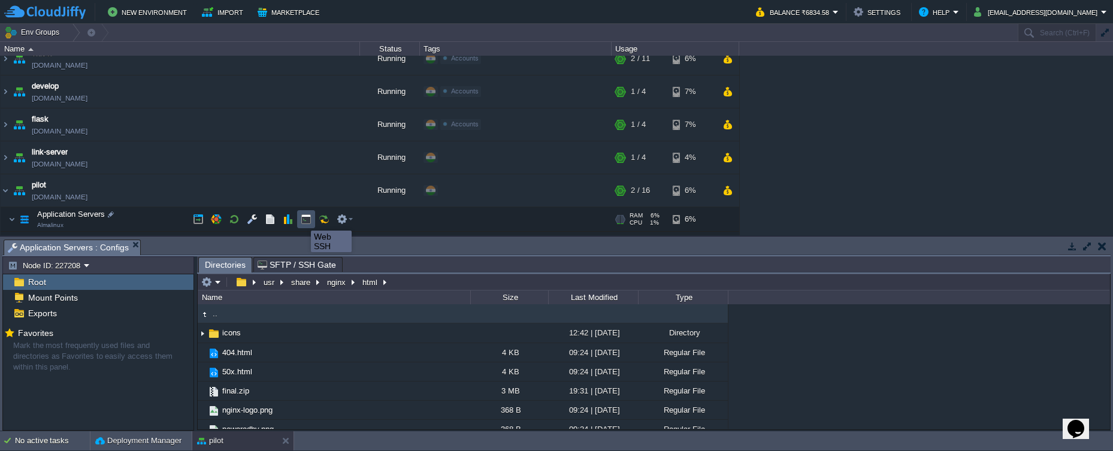
click at [302, 220] on button "button" at bounding box center [306, 219] width 11 height 11
click at [110, 247] on span "Application Servers : Configs" at bounding box center [68, 247] width 121 height 15
type input "/usr/share/nginx/html"
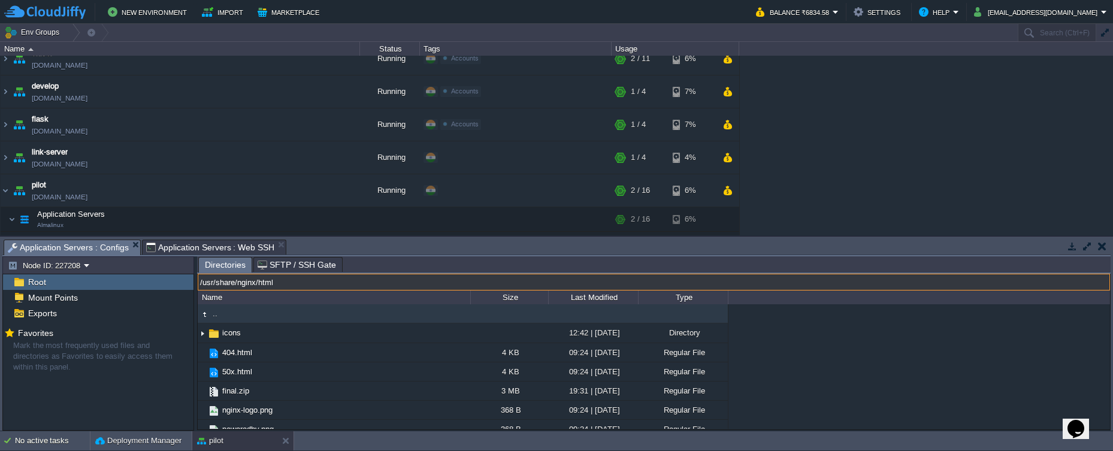
click at [395, 280] on input "/usr/share/nginx/html" at bounding box center [654, 282] width 912 height 17
type input "#000000"
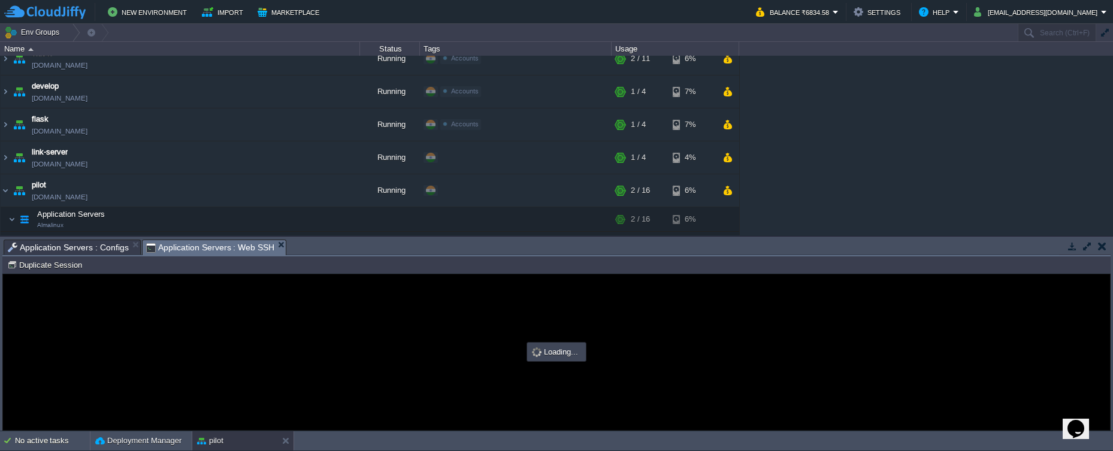
click at [249, 249] on span "Application Servers : Web SSH" at bounding box center [210, 247] width 129 height 15
click at [123, 246] on span "Application Servers : Configs" at bounding box center [68, 247] width 121 height 14
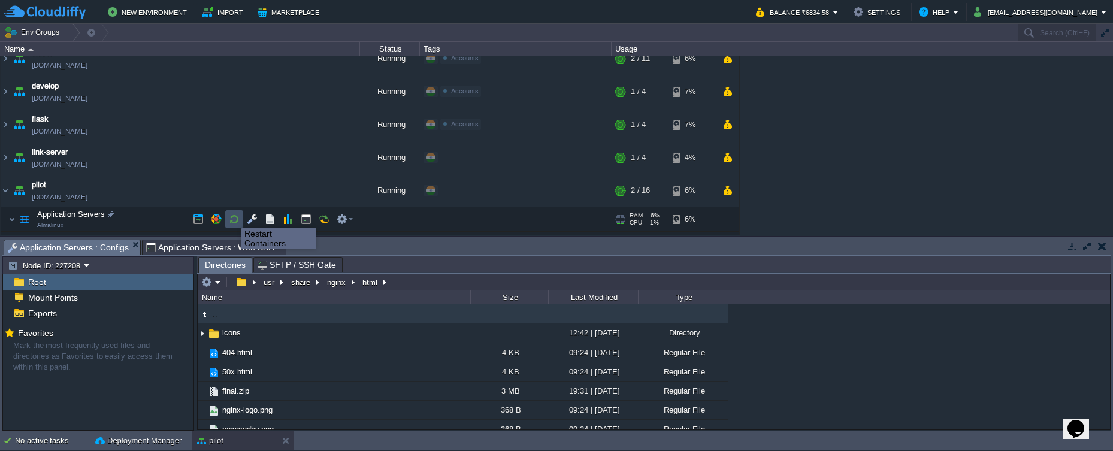
click at [232, 217] on button "button" at bounding box center [234, 219] width 11 height 11
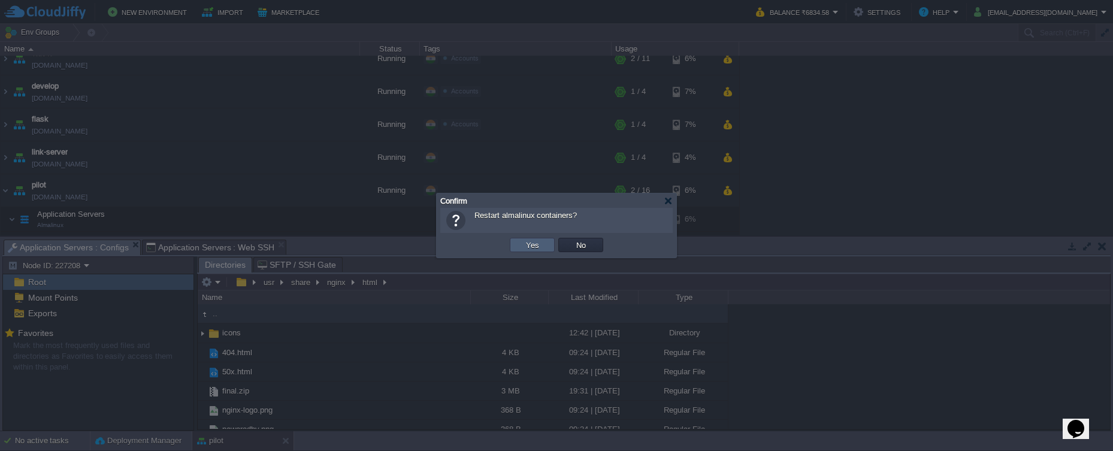
click at [520, 241] on td "Yes" at bounding box center [532, 245] width 45 height 14
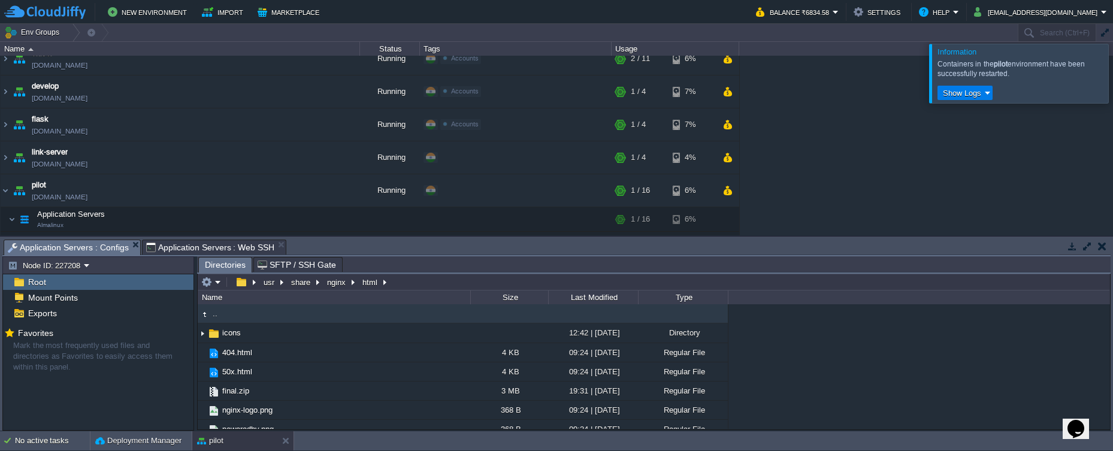
click at [1113, 81] on div at bounding box center [1128, 73] width 0 height 59
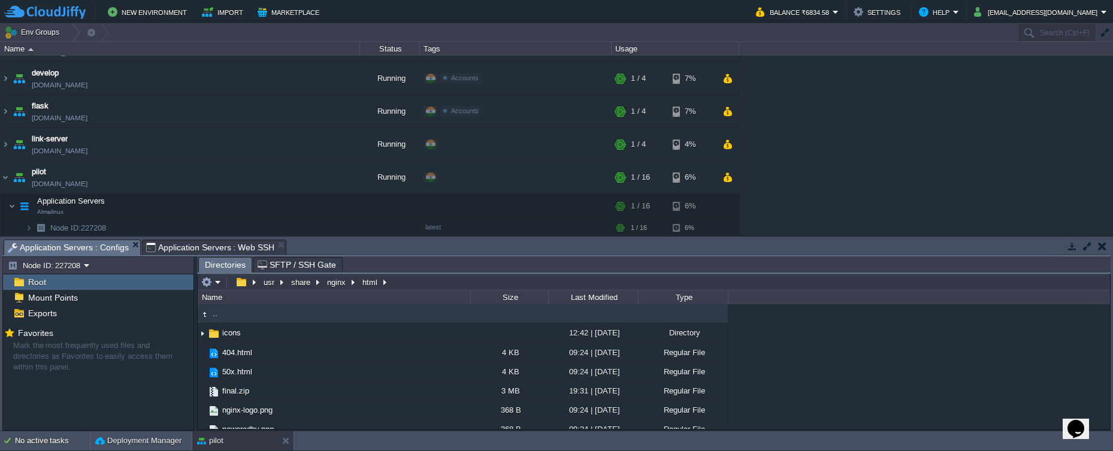
scroll to position [89, 0]
click at [220, 283] on em at bounding box center [211, 282] width 20 height 11
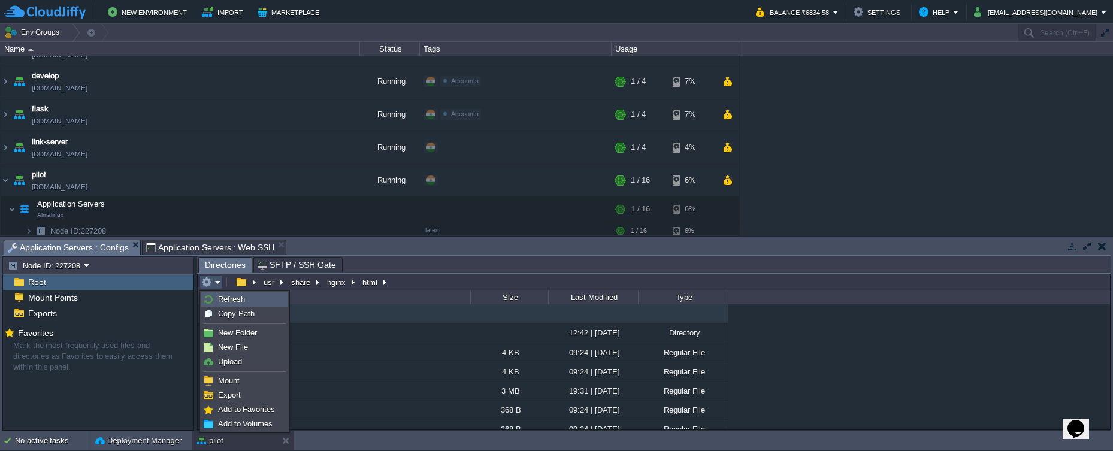
click at [228, 295] on span "Refresh" at bounding box center [231, 299] width 27 height 9
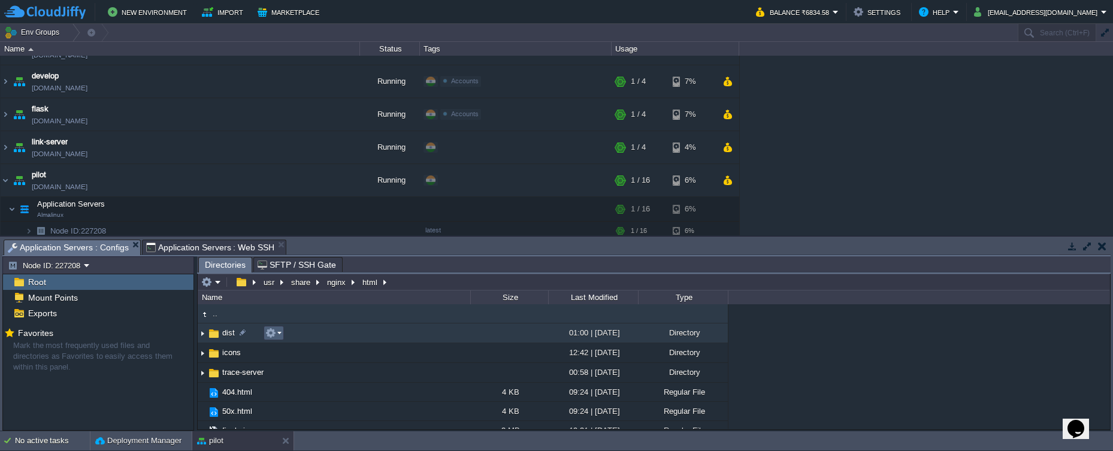
click at [282, 335] on td at bounding box center [274, 333] width 20 height 14
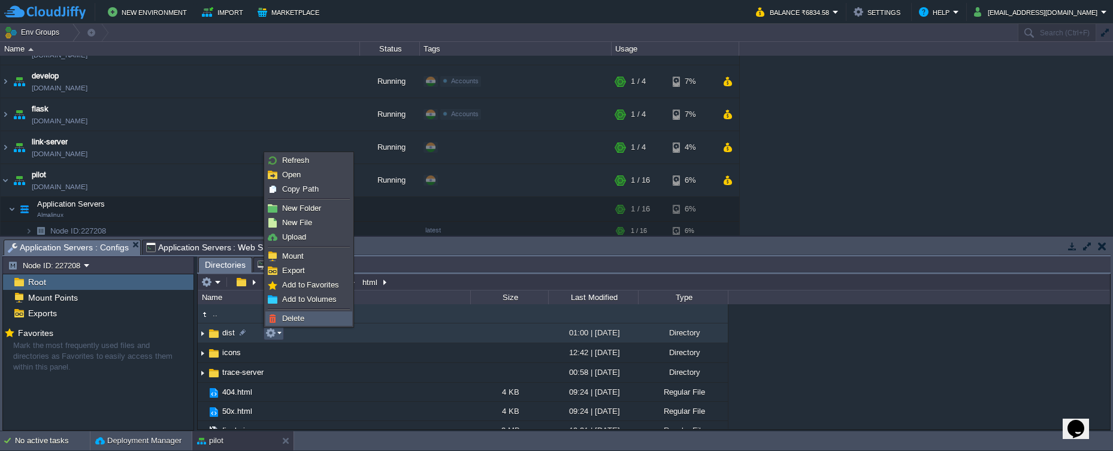
click at [286, 323] on span "Delete" at bounding box center [293, 318] width 22 height 9
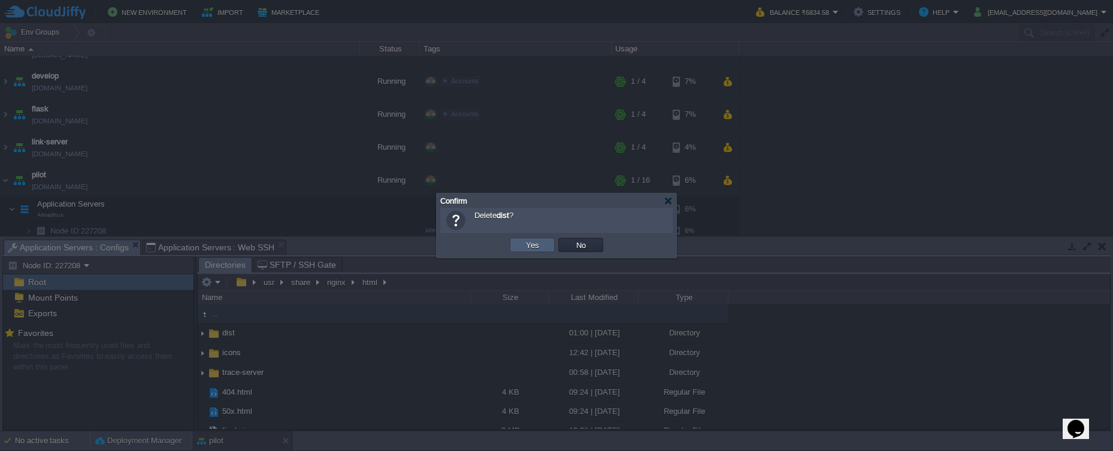
click at [516, 251] on td "Yes" at bounding box center [532, 245] width 45 height 14
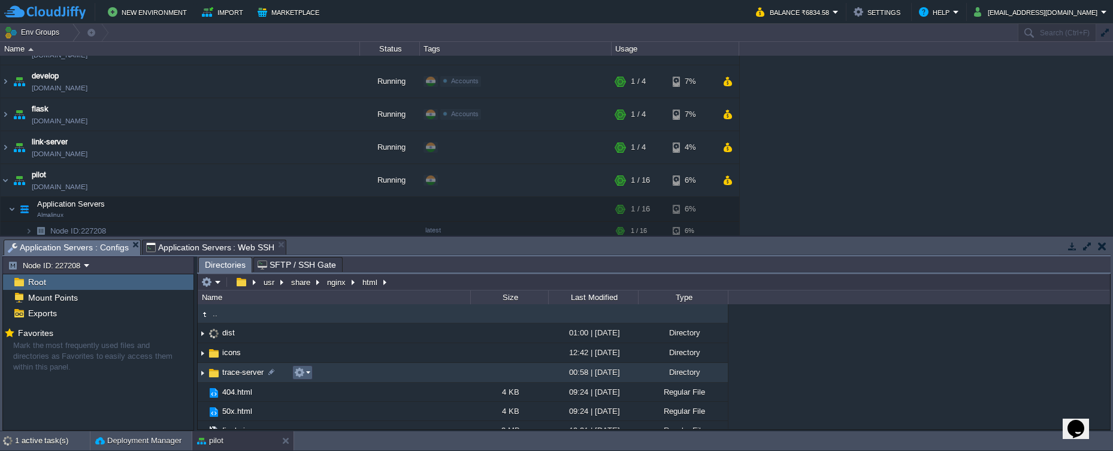
click at [310, 375] on em at bounding box center [302, 372] width 16 height 11
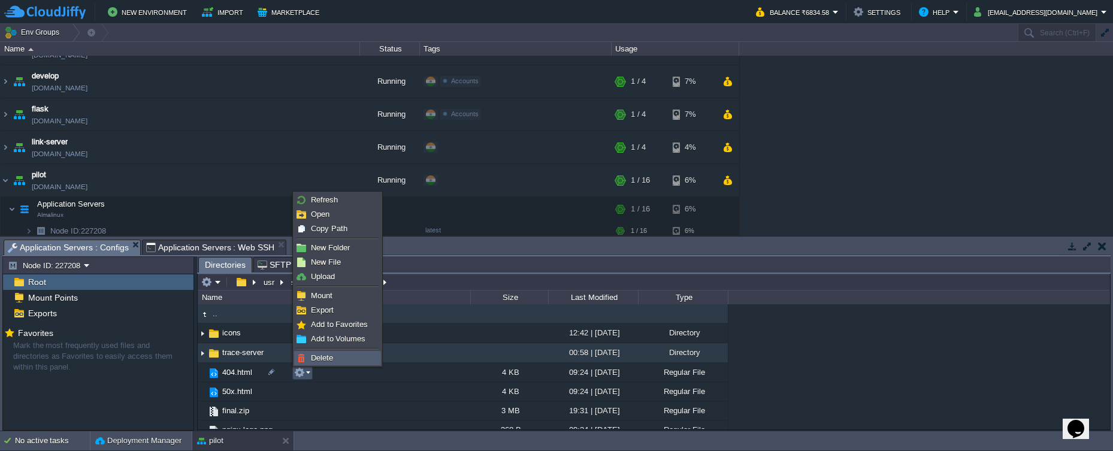
click at [322, 359] on span "Delete" at bounding box center [322, 357] width 22 height 9
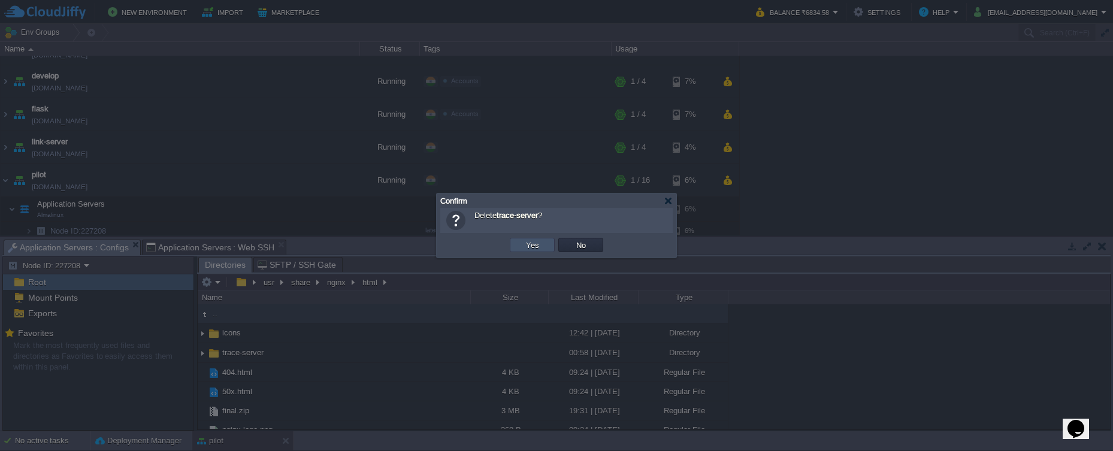
click at [532, 241] on button "Yes" at bounding box center [532, 245] width 20 height 11
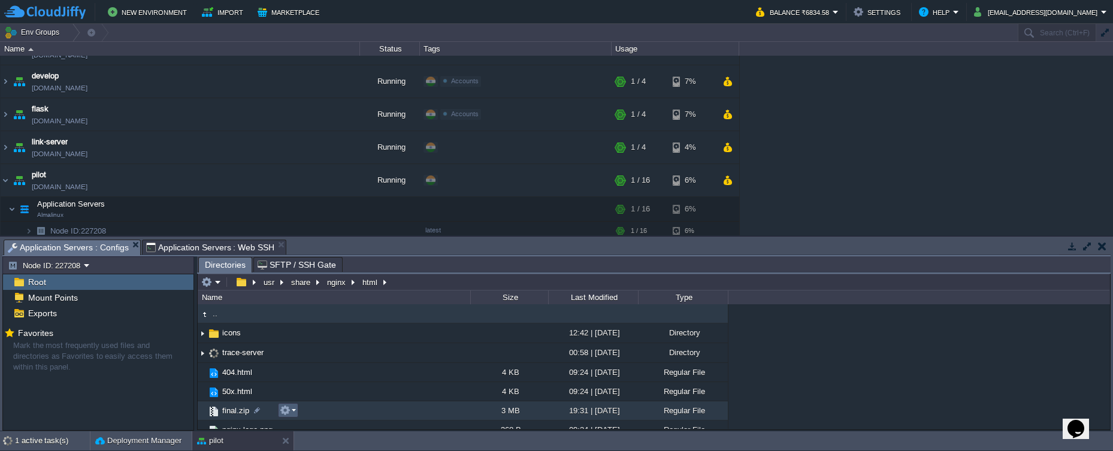
click at [297, 411] on td at bounding box center [288, 410] width 20 height 14
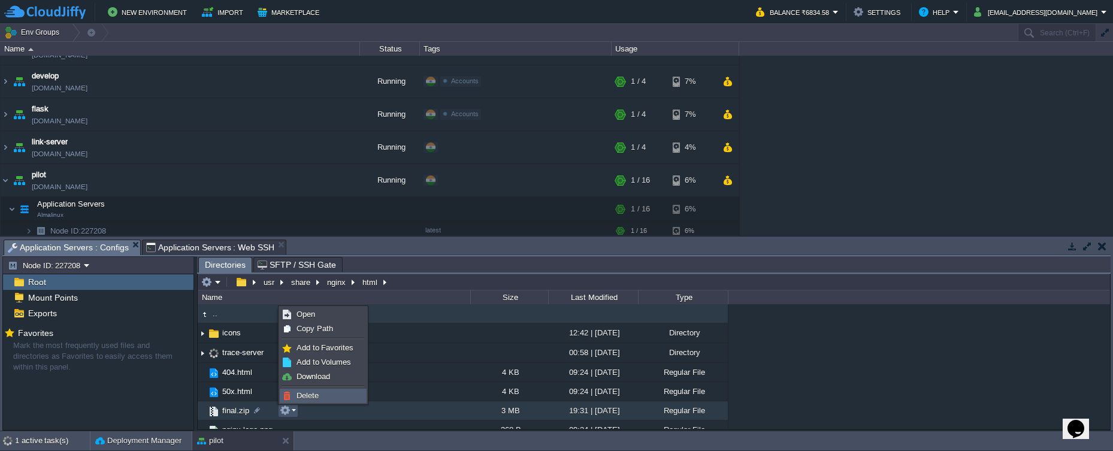
click at [302, 395] on span "Delete" at bounding box center [308, 395] width 22 height 9
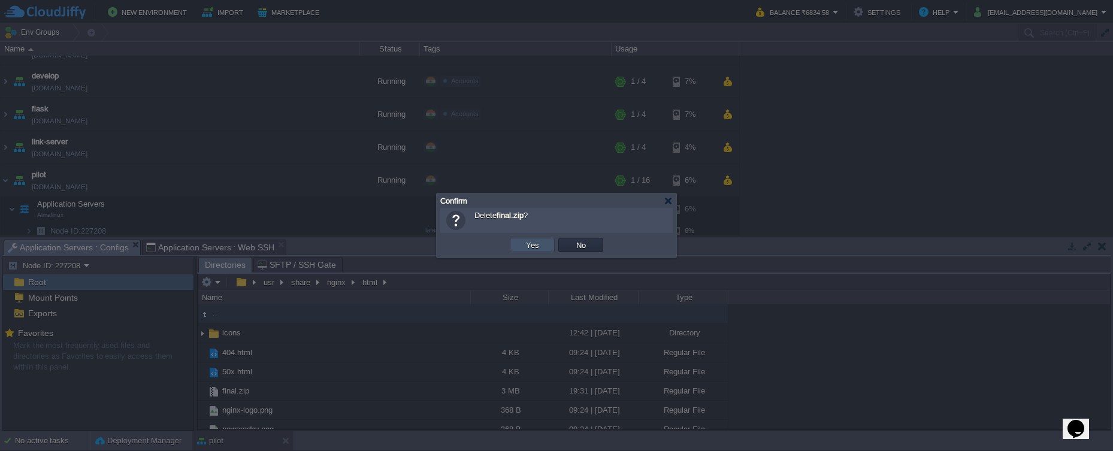
click at [524, 246] on button "Yes" at bounding box center [532, 245] width 20 height 11
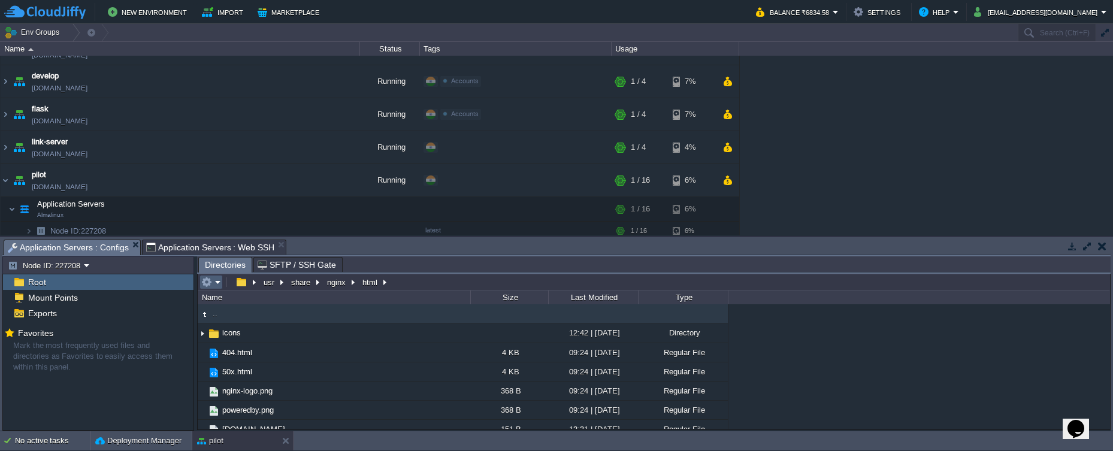
click at [217, 285] on em at bounding box center [211, 282] width 20 height 11
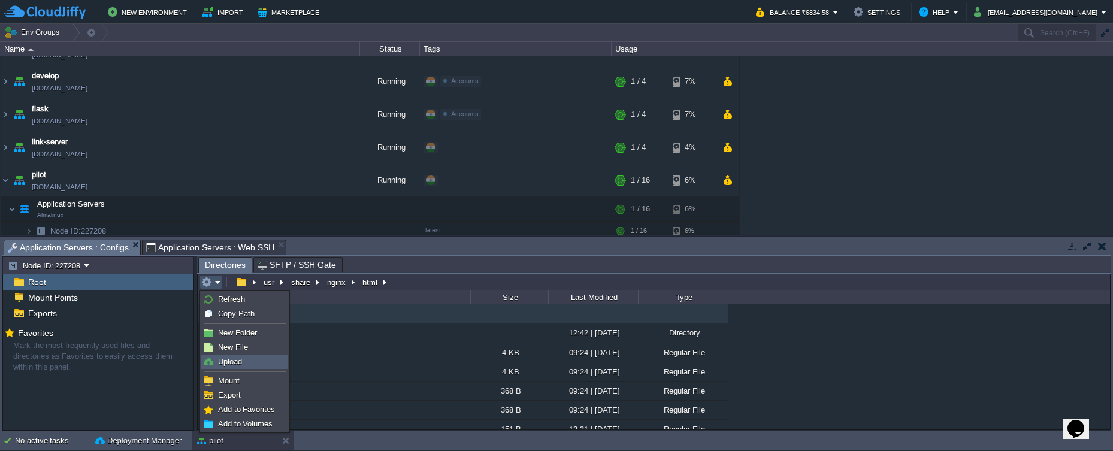
click at [247, 360] on link "Upload" at bounding box center [245, 361] width 86 height 13
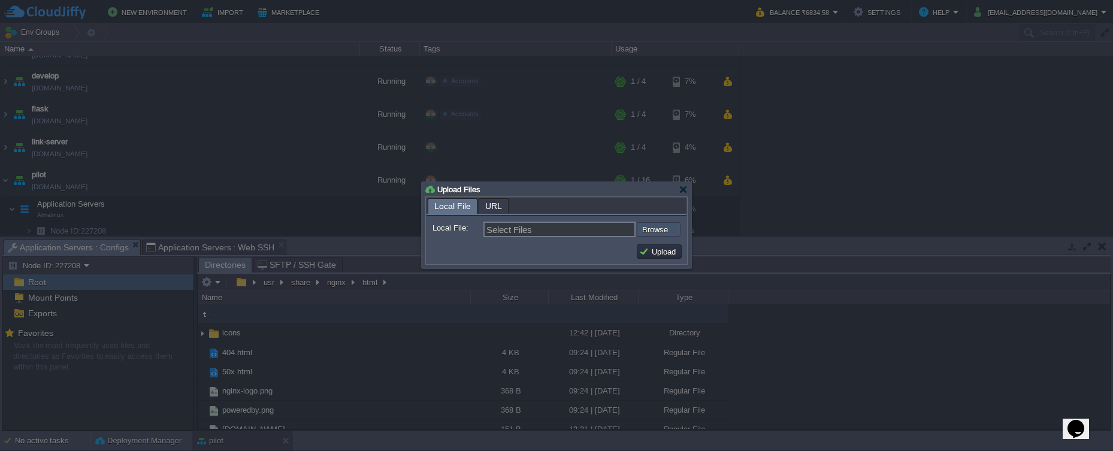
click at [643, 226] on input "file" at bounding box center [605, 229] width 152 height 14
type input "C:\fakepath\final.zip"
type input "final.zip"
click at [639, 252] on button "Upload" at bounding box center [659, 251] width 40 height 11
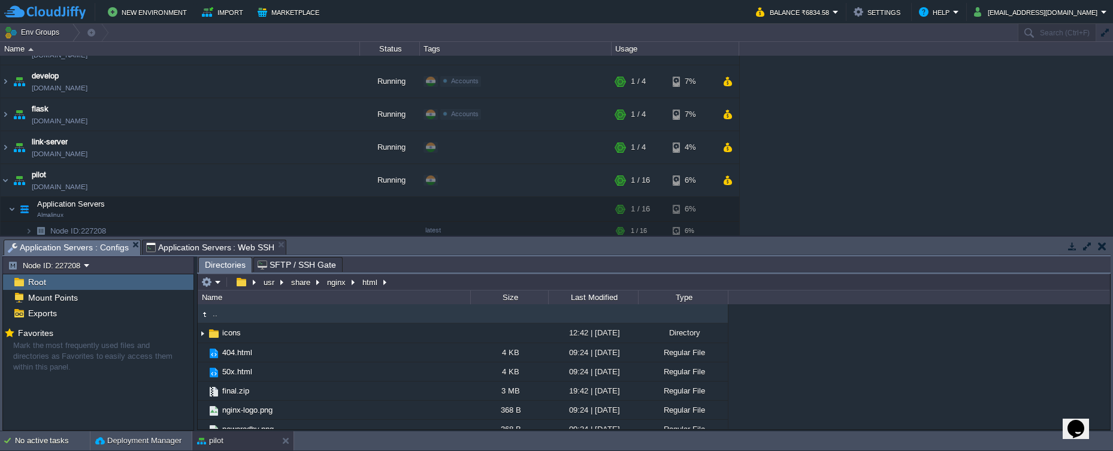
type input "/usr/share/nginx/html"
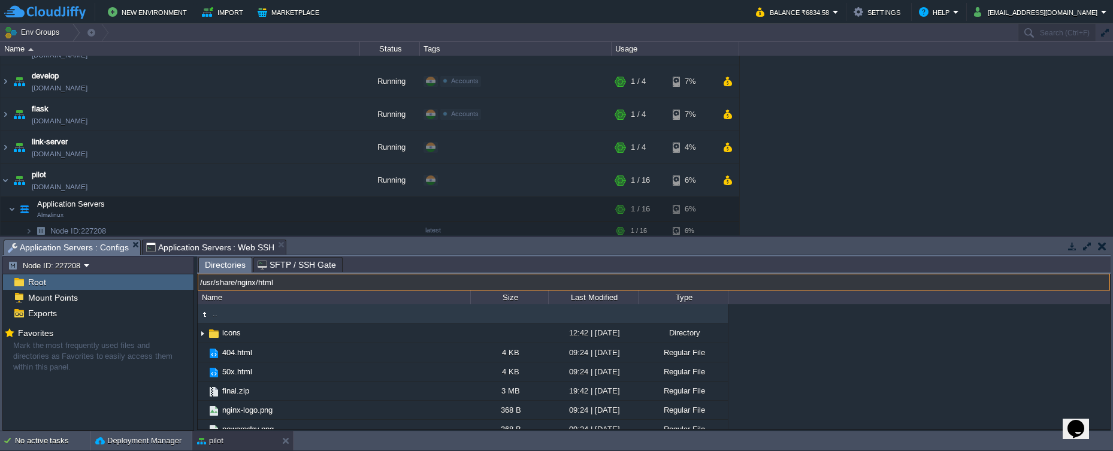
click at [401, 283] on input "/usr/share/nginx/html" at bounding box center [654, 282] width 912 height 17
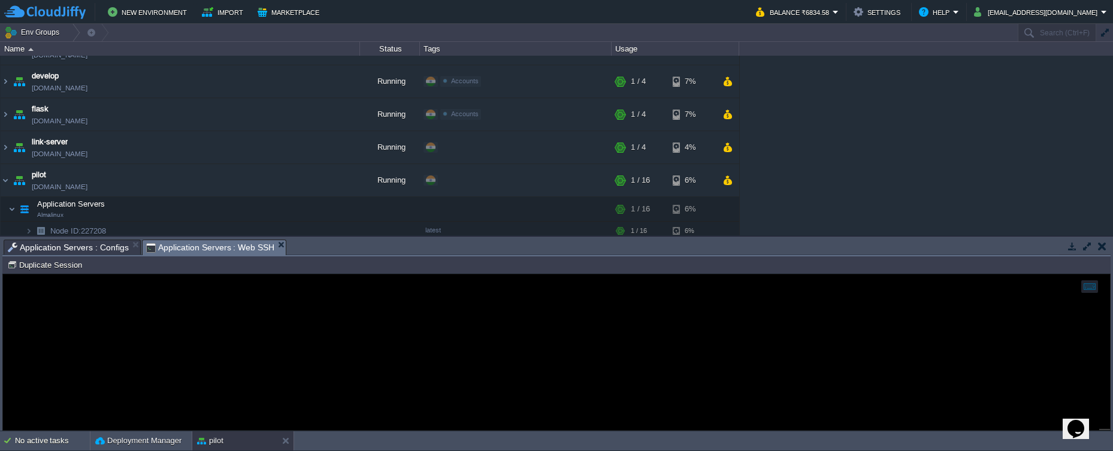
click at [258, 250] on span "Application Servers : Web SSH" at bounding box center [210, 247] width 129 height 15
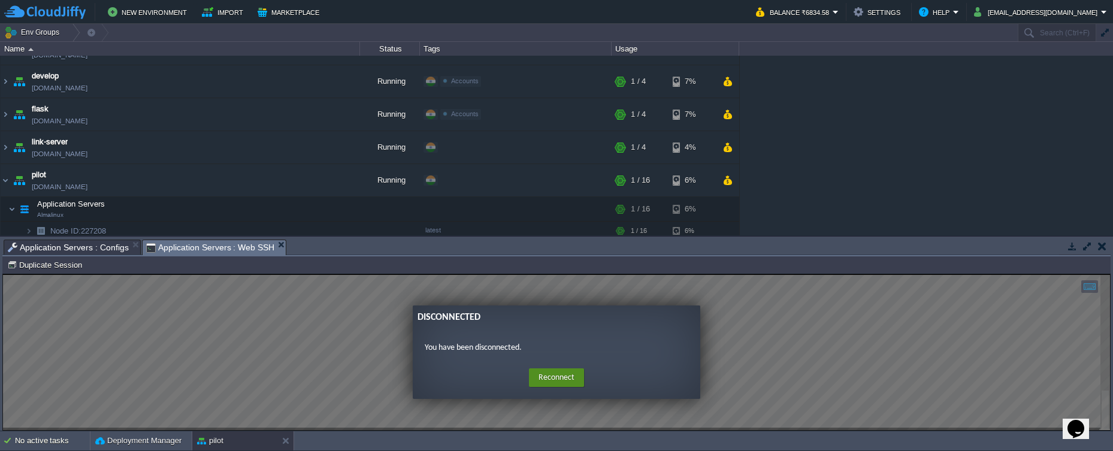
click at [536, 373] on button "Reconnect" at bounding box center [556, 377] width 55 height 19
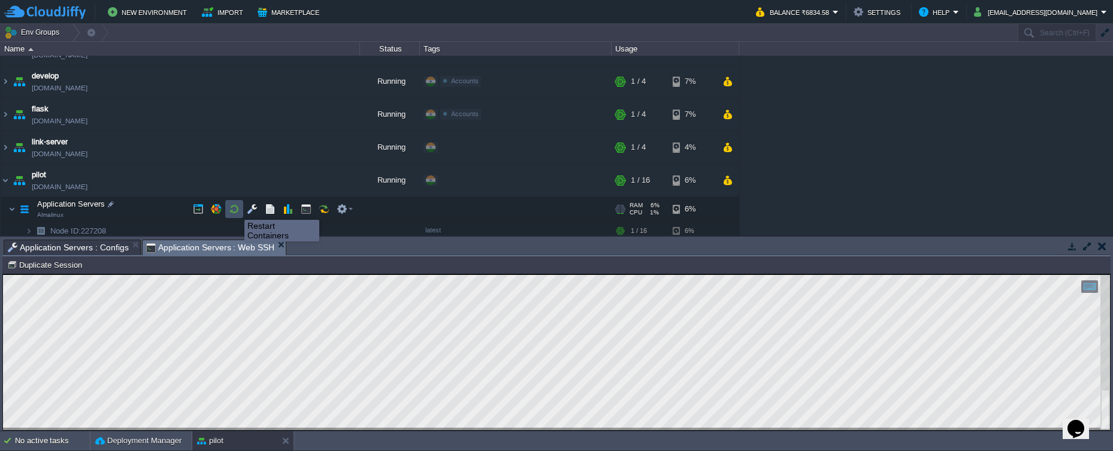
click at [235, 209] on button "button" at bounding box center [234, 209] width 11 height 11
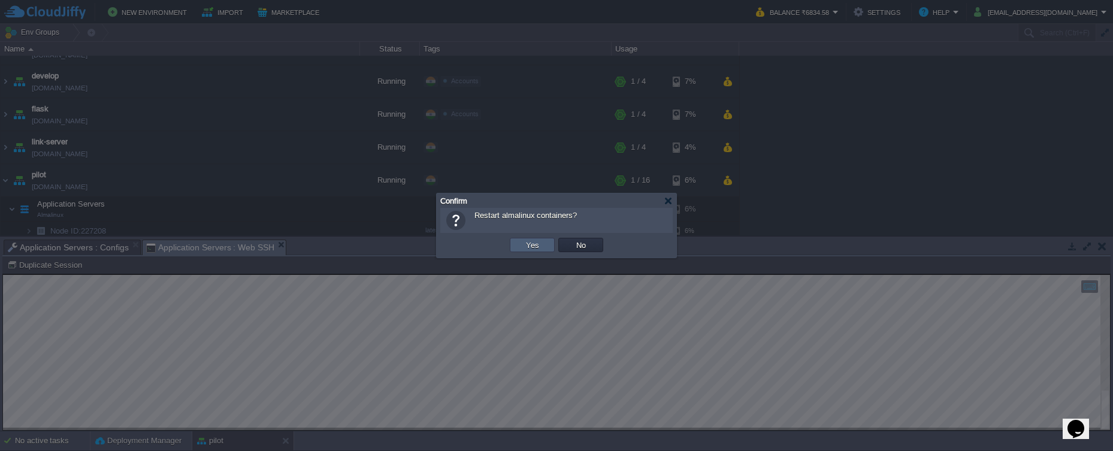
click at [520, 244] on td "Yes" at bounding box center [532, 245] width 45 height 14
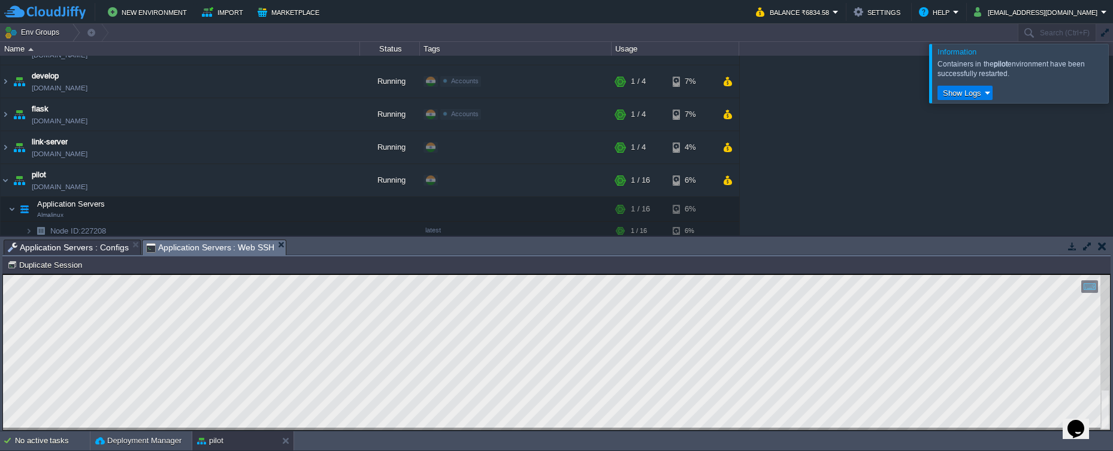
click at [1113, 76] on div at bounding box center [1128, 73] width 0 height 59
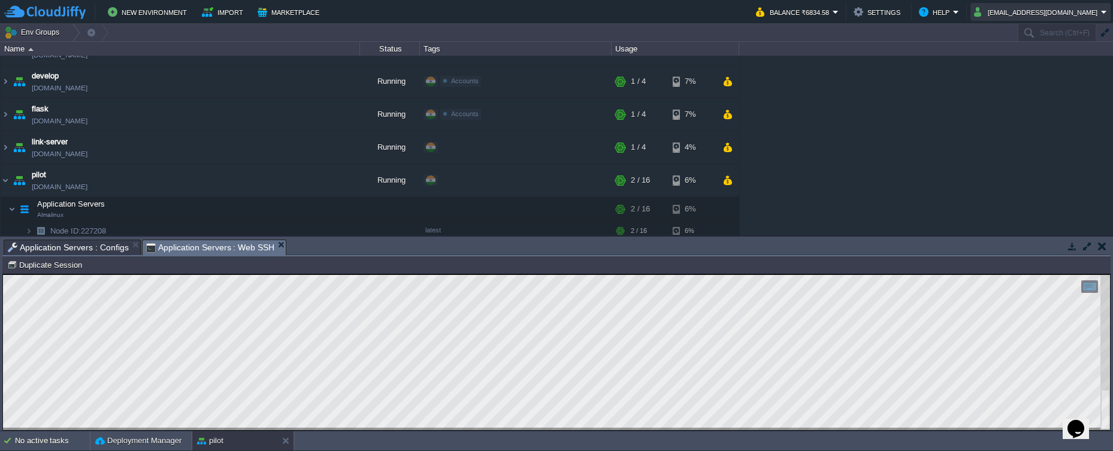
click at [1071, 16] on button "[EMAIL_ADDRESS][DOMAIN_NAME]" at bounding box center [1037, 12] width 127 height 14
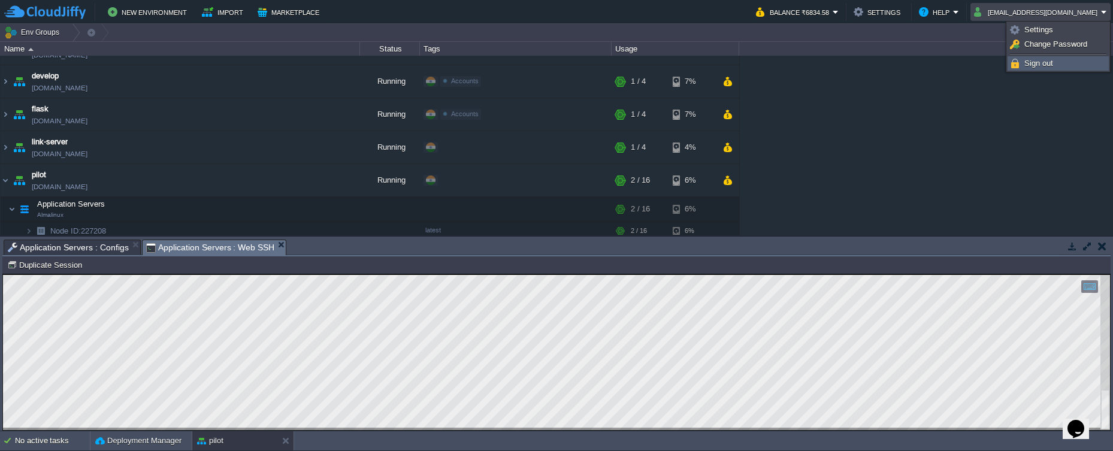
click at [1081, 61] on link "Sign out" at bounding box center [1058, 63] width 100 height 13
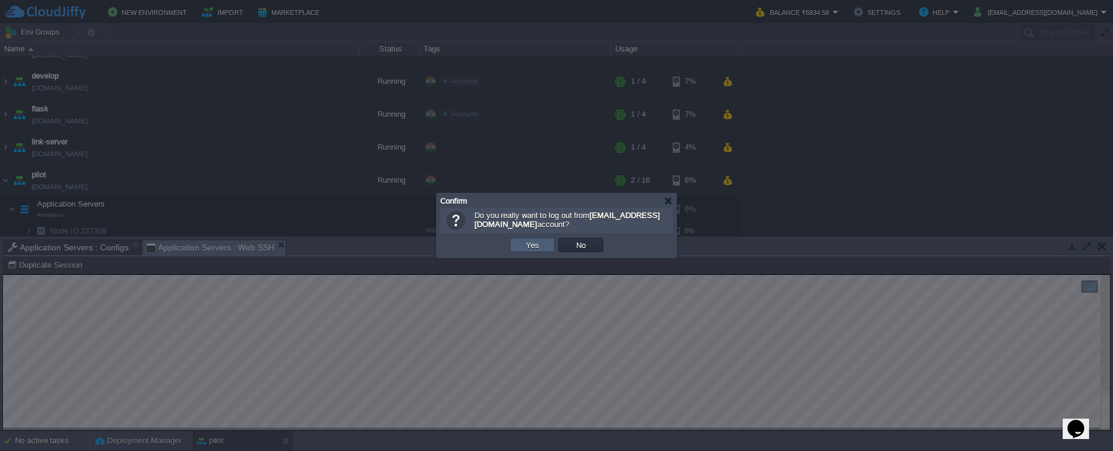
click at [549, 247] on td "Yes" at bounding box center [532, 245] width 45 height 14
